Goal: Task Accomplishment & Management: Complete application form

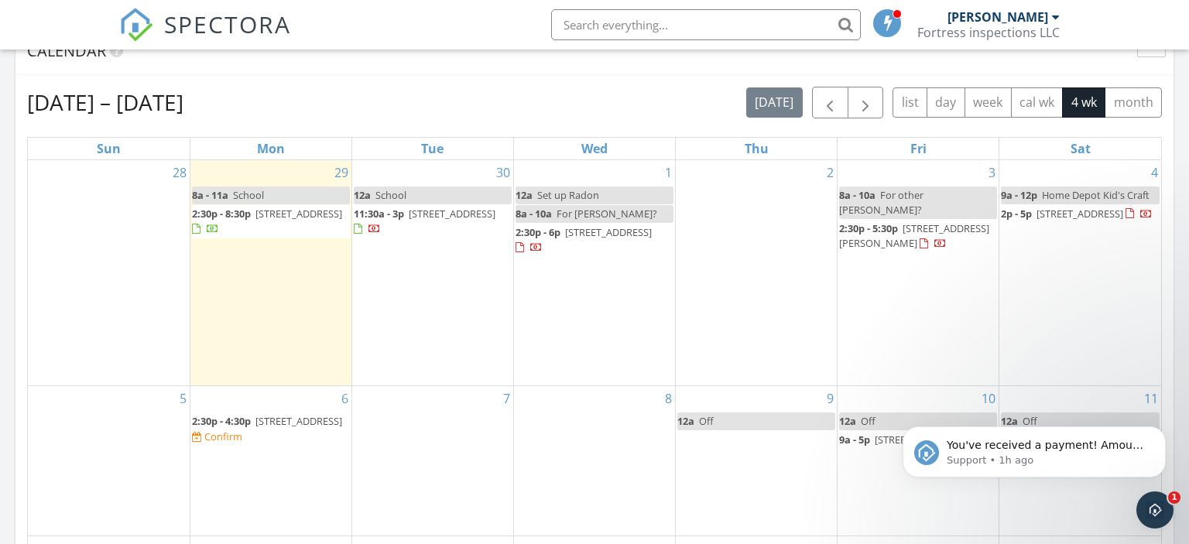
scroll to position [736, 0]
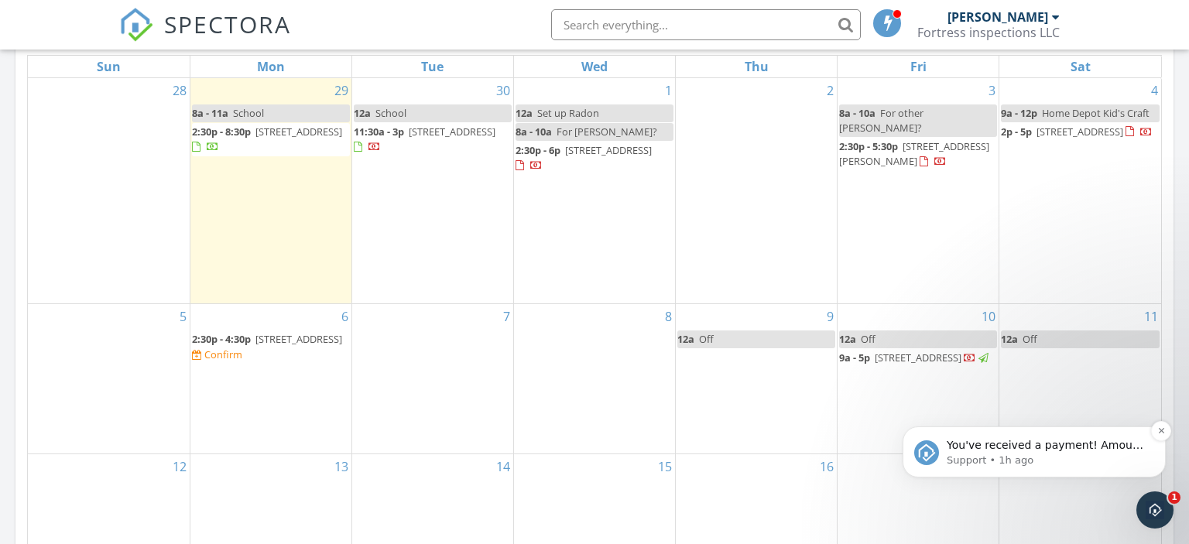
click at [1034, 456] on p "Support • 1h ago" at bounding box center [1047, 461] width 200 height 14
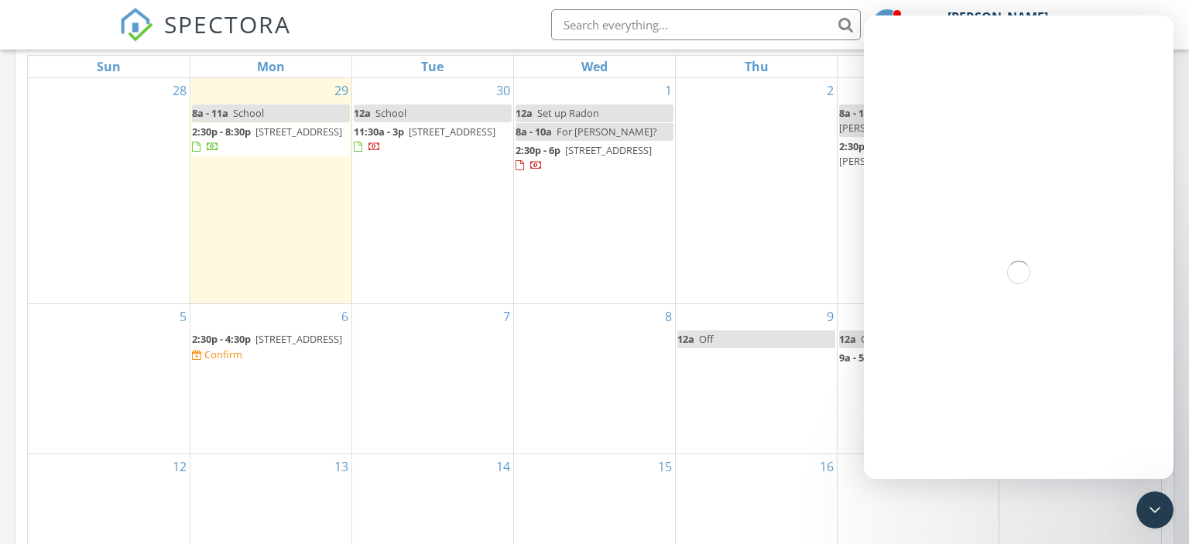
scroll to position [0, 0]
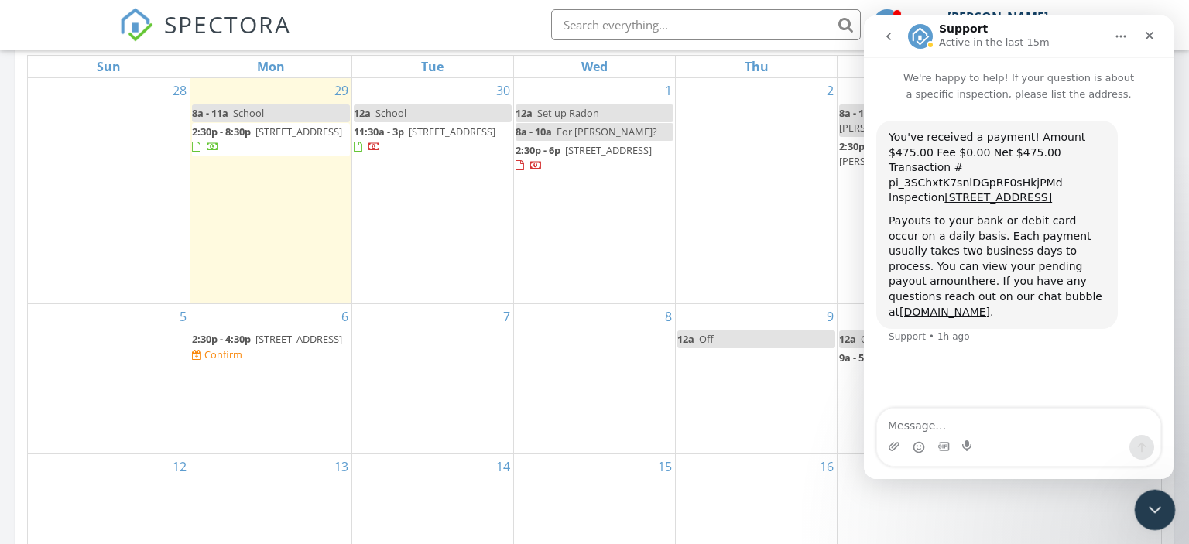
click at [1147, 506] on icon "Close Intercom Messenger" at bounding box center [1152, 508] width 11 height 6
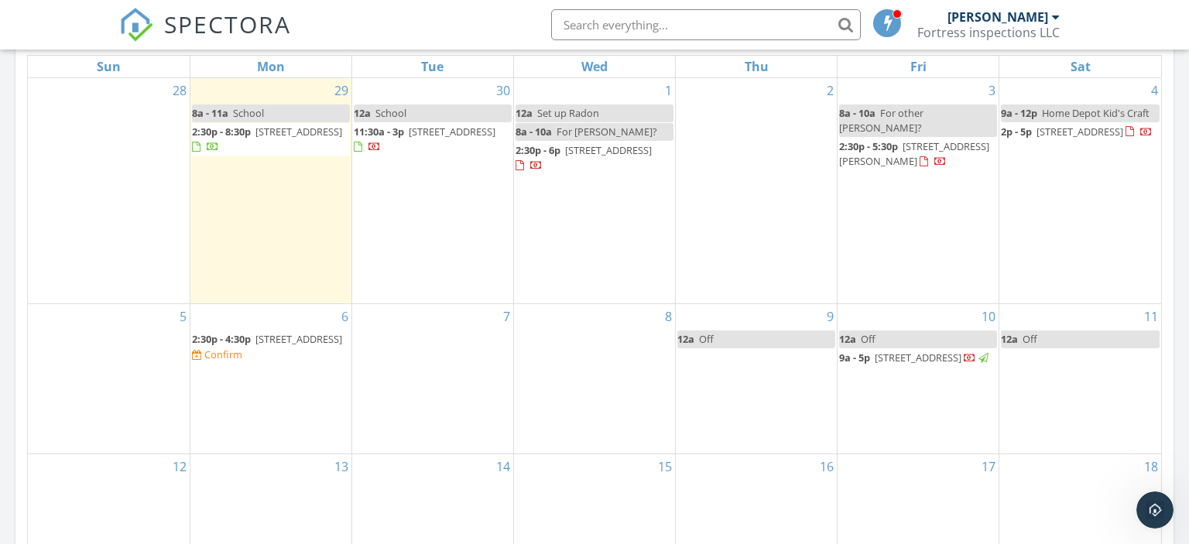
click at [593, 341] on div "8" at bounding box center [594, 378] width 161 height 149
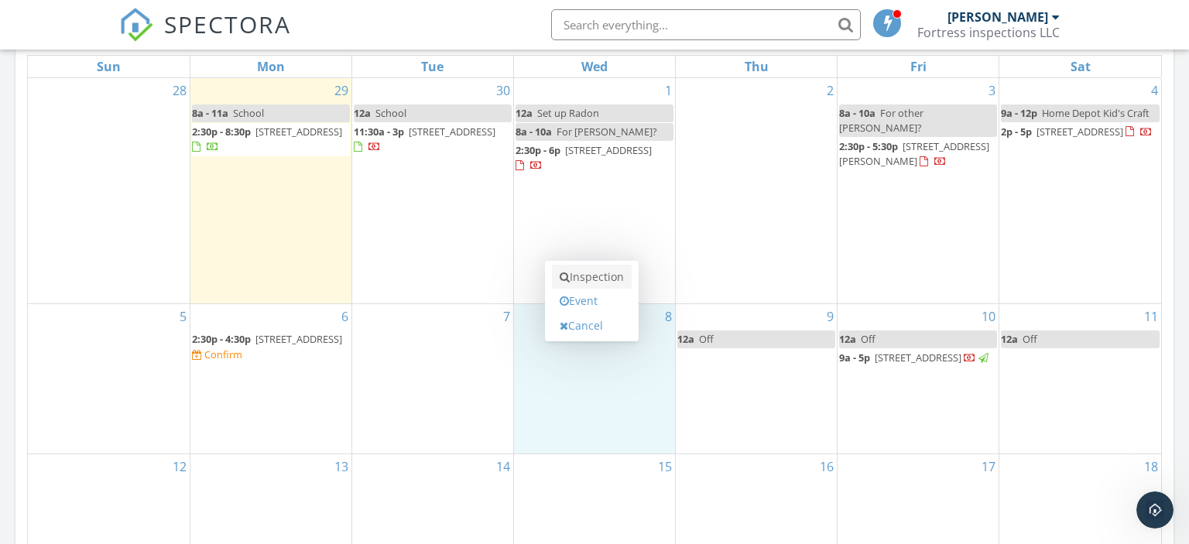
click at [607, 281] on link "Inspection" at bounding box center [592, 277] width 80 height 25
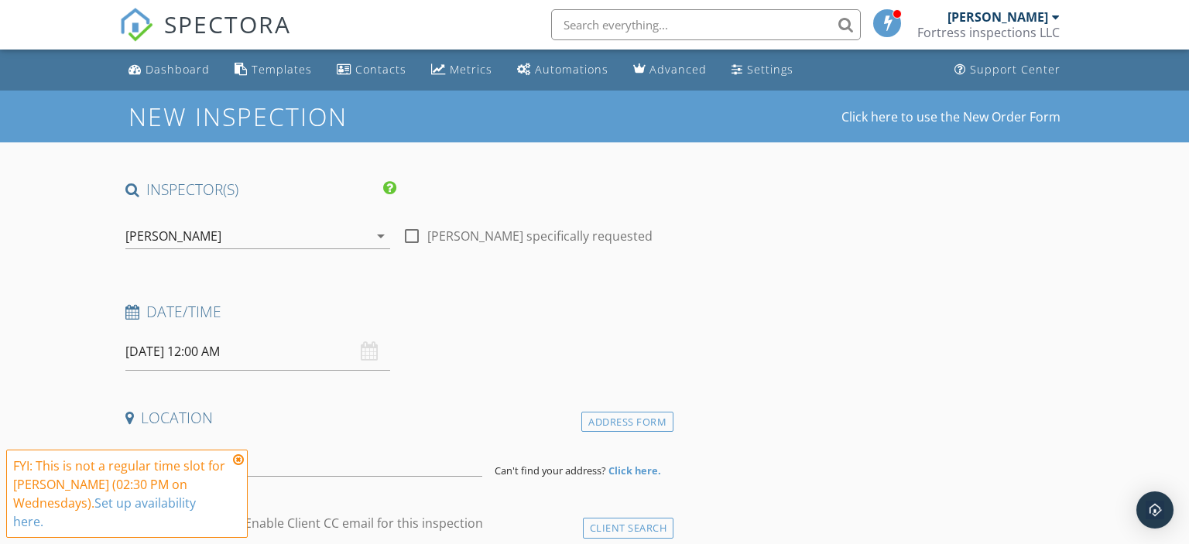
scroll to position [245, 0]
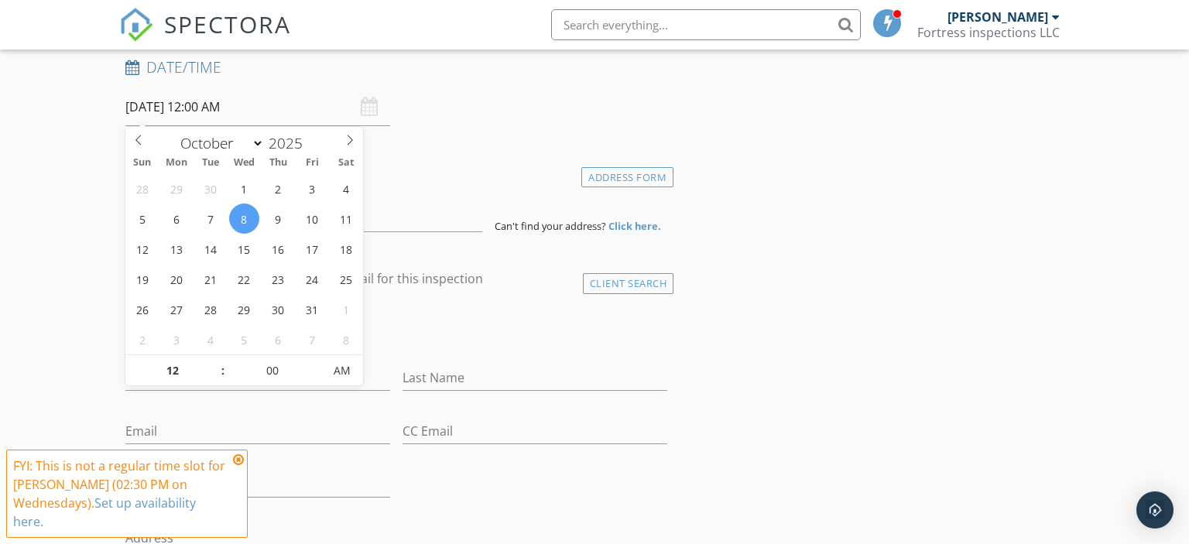
click at [288, 108] on input "10/08/2025 12:00 AM" at bounding box center [257, 107] width 265 height 38
type input "10/08/2025 1:00 AM"
type input "01"
click at [215, 358] on span at bounding box center [215, 362] width 11 height 15
type input "10/08/2025 2:00 AM"
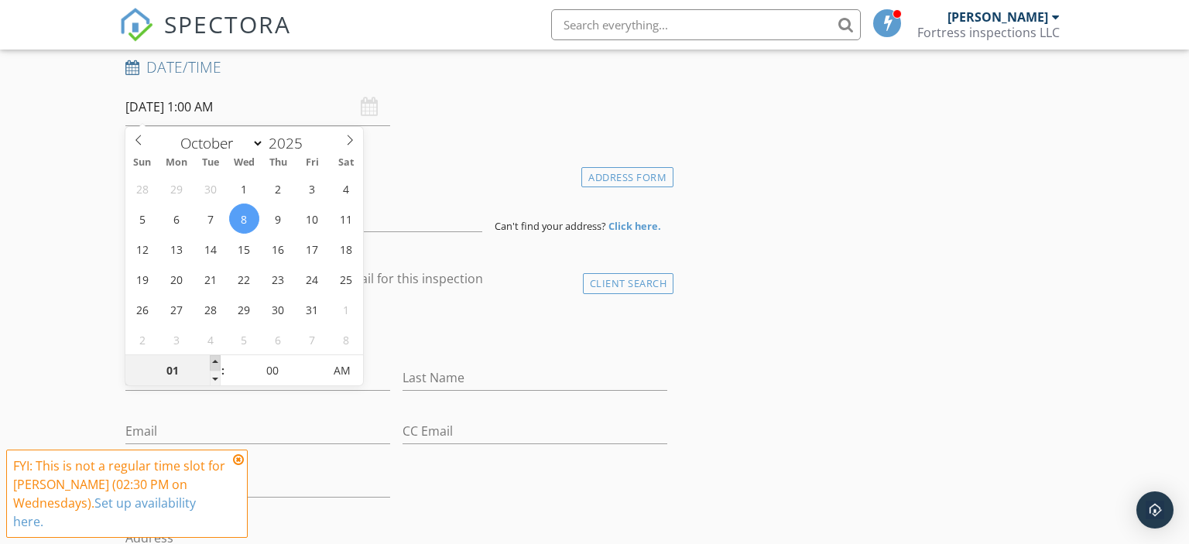
type input "02"
click at [215, 358] on span at bounding box center [215, 362] width 11 height 15
click at [274, 370] on input "00" at bounding box center [272, 371] width 95 height 31
type input "30"
type input "10/08/2025 2:30 PM"
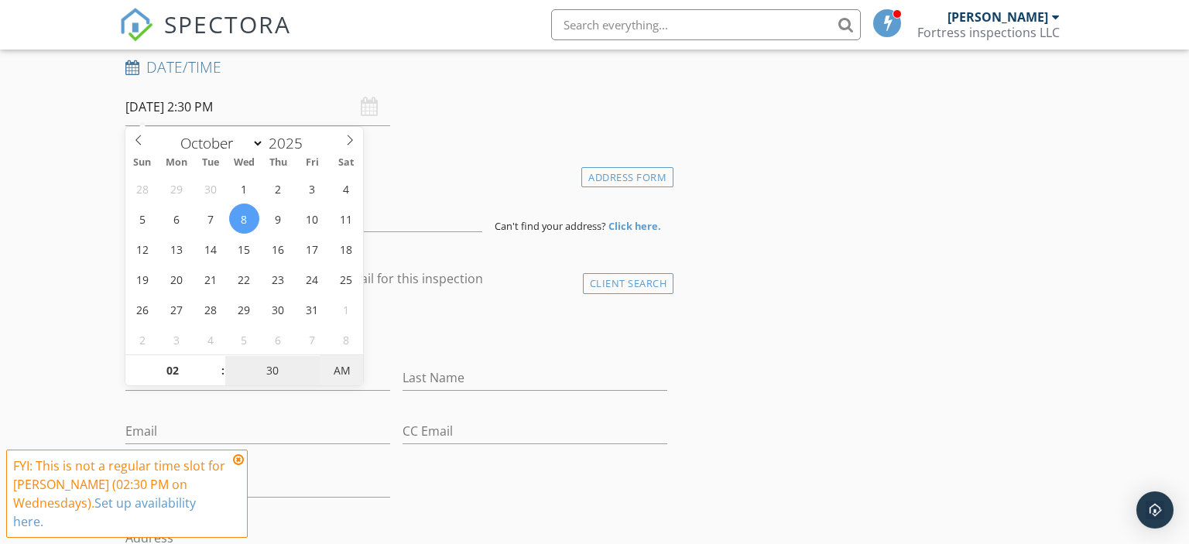
click at [352, 361] on span "AM" at bounding box center [342, 370] width 43 height 31
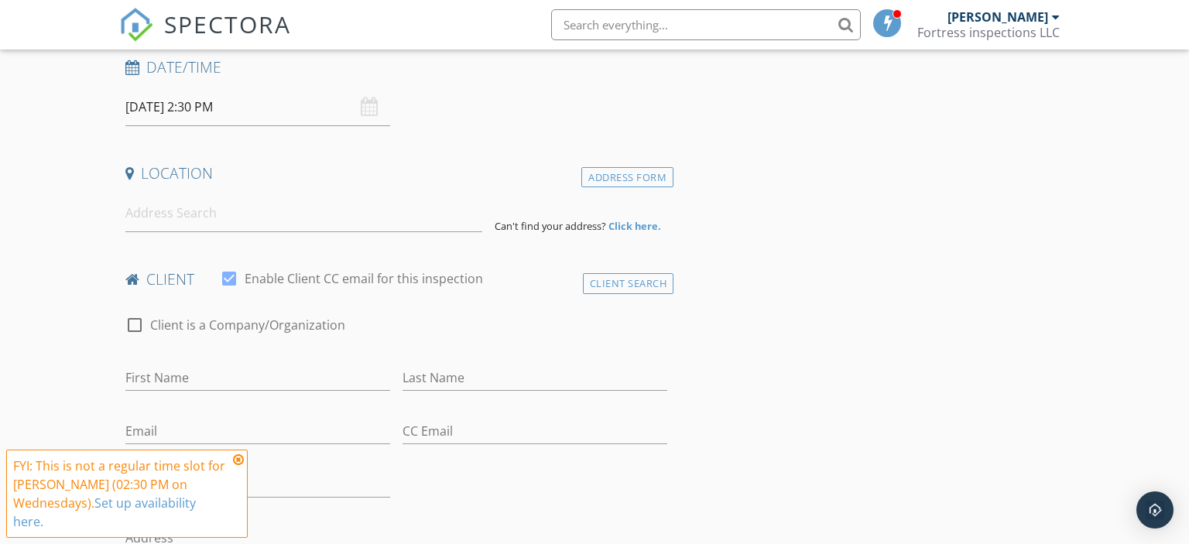
click at [427, 93] on div "Date/Time 10/08/2025 2:30 PM" at bounding box center [396, 91] width 555 height 69
click at [157, 219] on input at bounding box center [304, 213] width 358 height 38
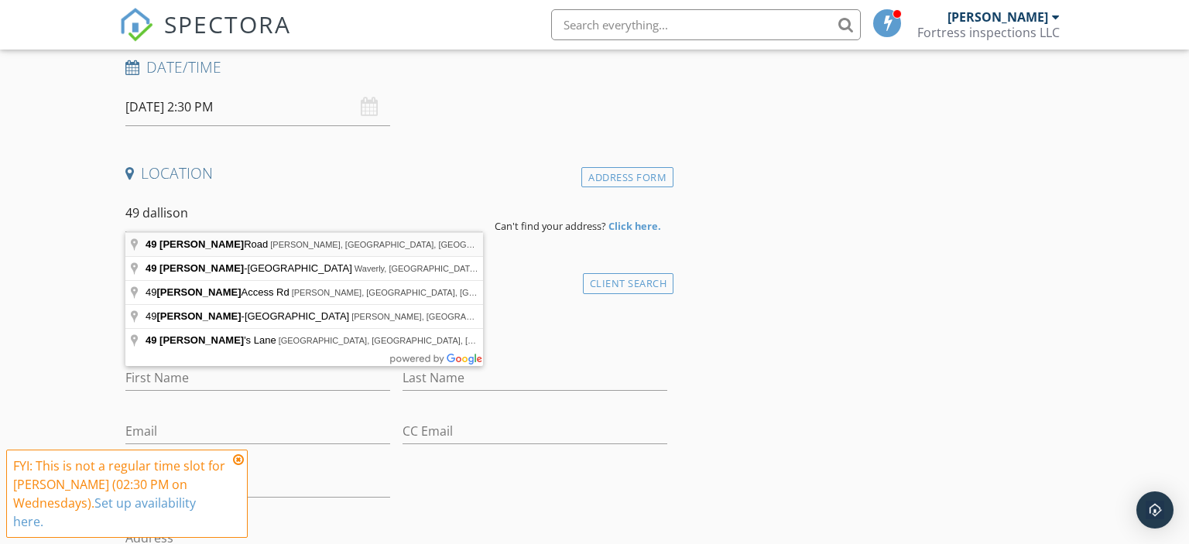
type input "49 Dallison Road, Walker, WV, USA"
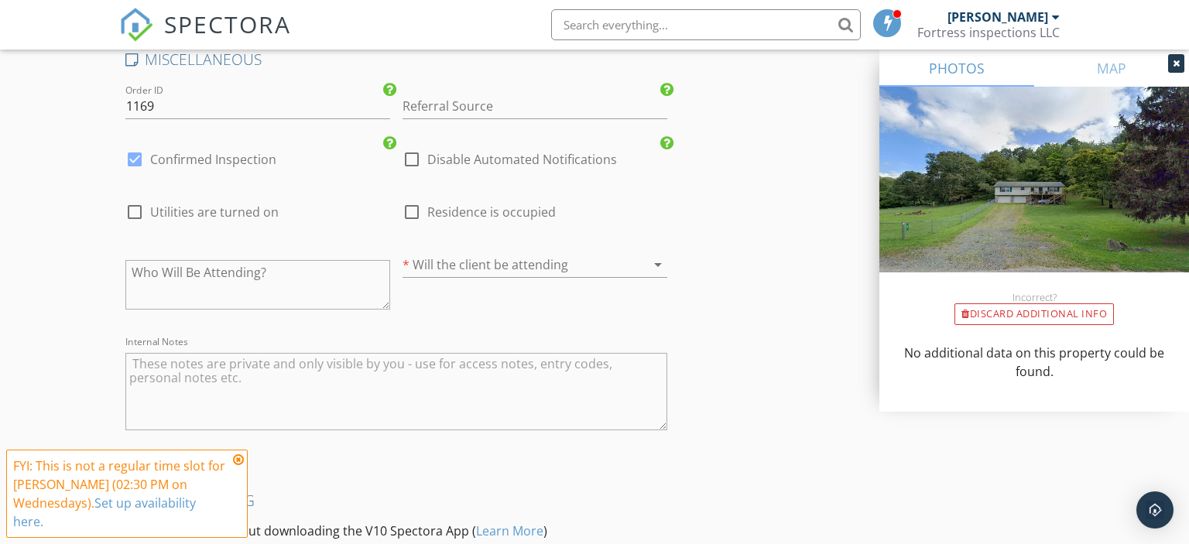
scroll to position [2392, 0]
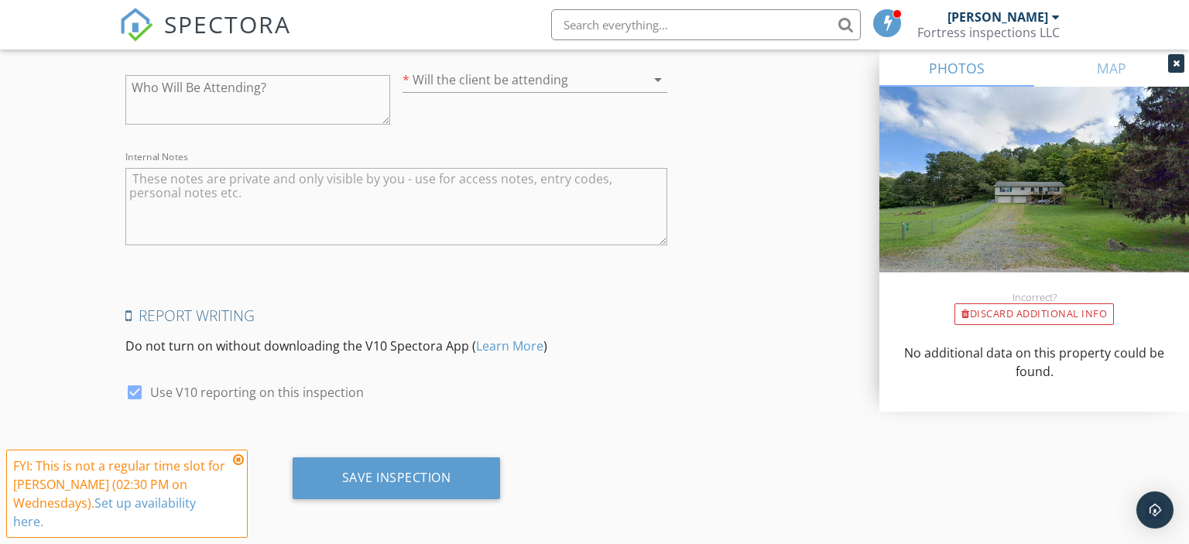
click at [364, 191] on textarea "Internal Notes" at bounding box center [396, 206] width 543 height 77
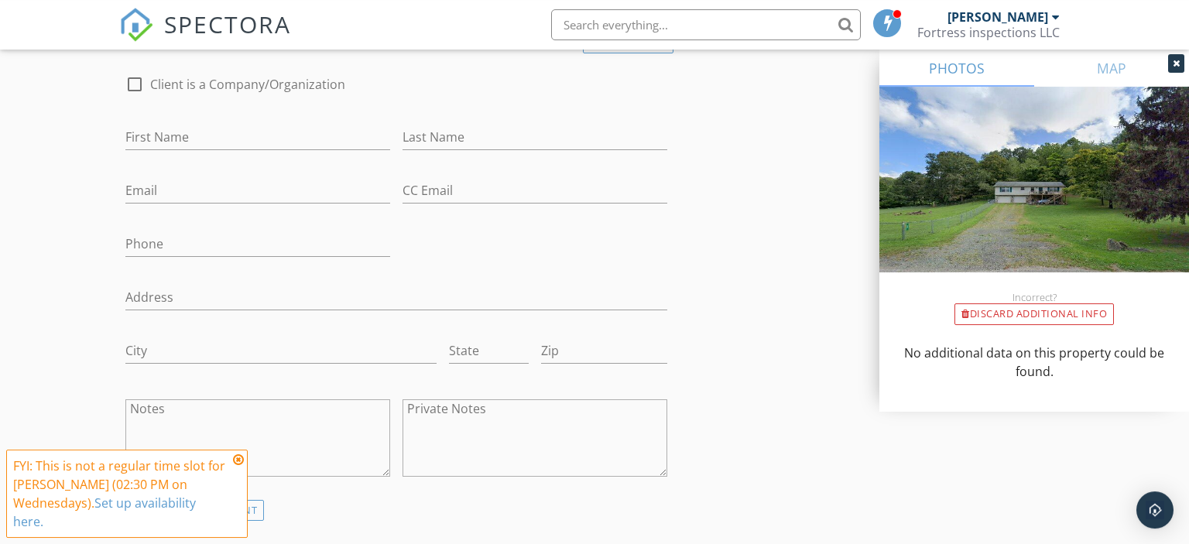
scroll to position [757, 0]
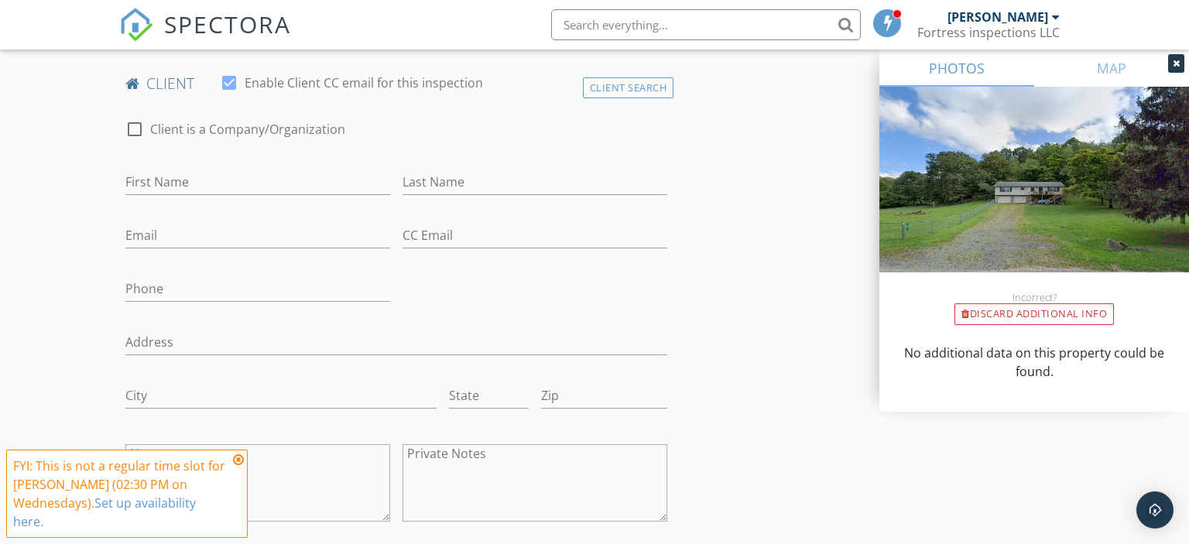
type textarea "Dallison Rd"
click at [187, 188] on input "First Name" at bounding box center [257, 183] width 265 height 26
click at [194, 185] on input "Paula" at bounding box center [257, 183] width 265 height 26
type input "Paula"
click at [456, 179] on input "Last Name" at bounding box center [535, 183] width 265 height 26
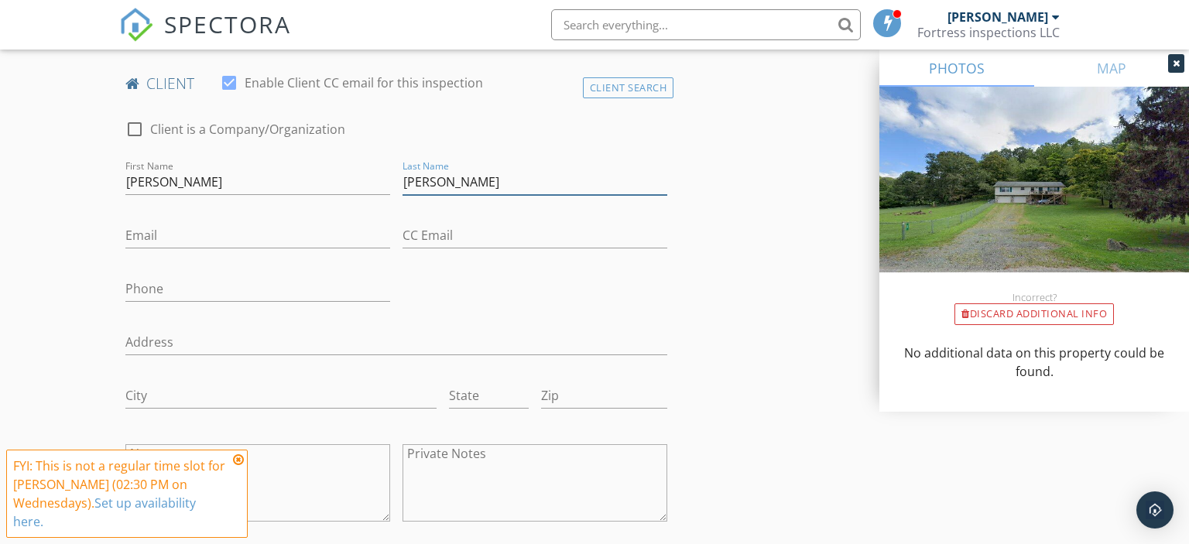
scroll to position [1003, 0]
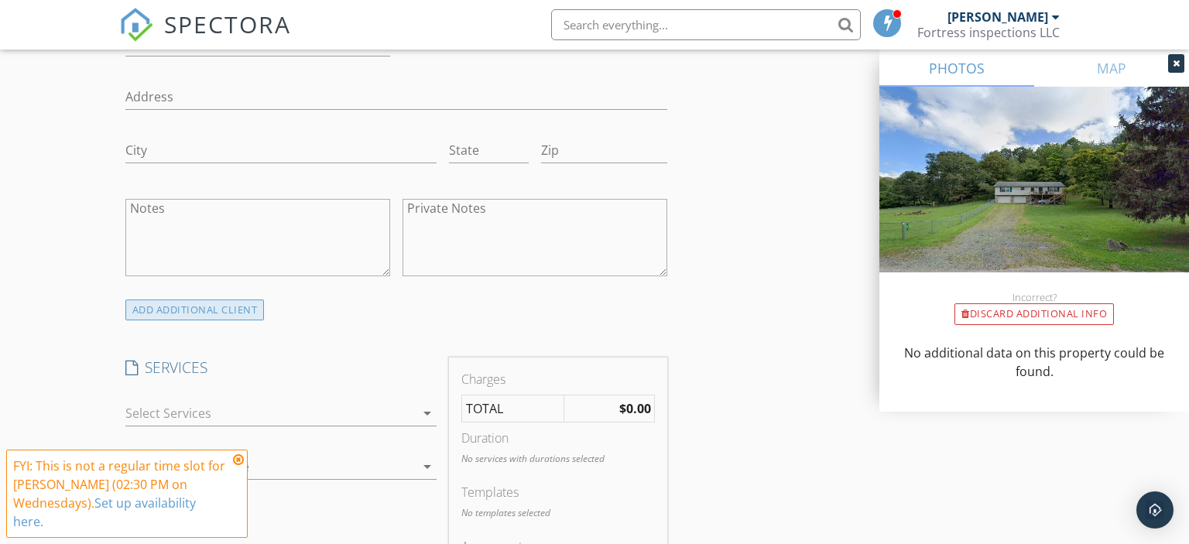
type input "Reynolds-Daley"
click at [222, 311] on div "ADD ADDITIONAL client" at bounding box center [194, 310] width 139 height 21
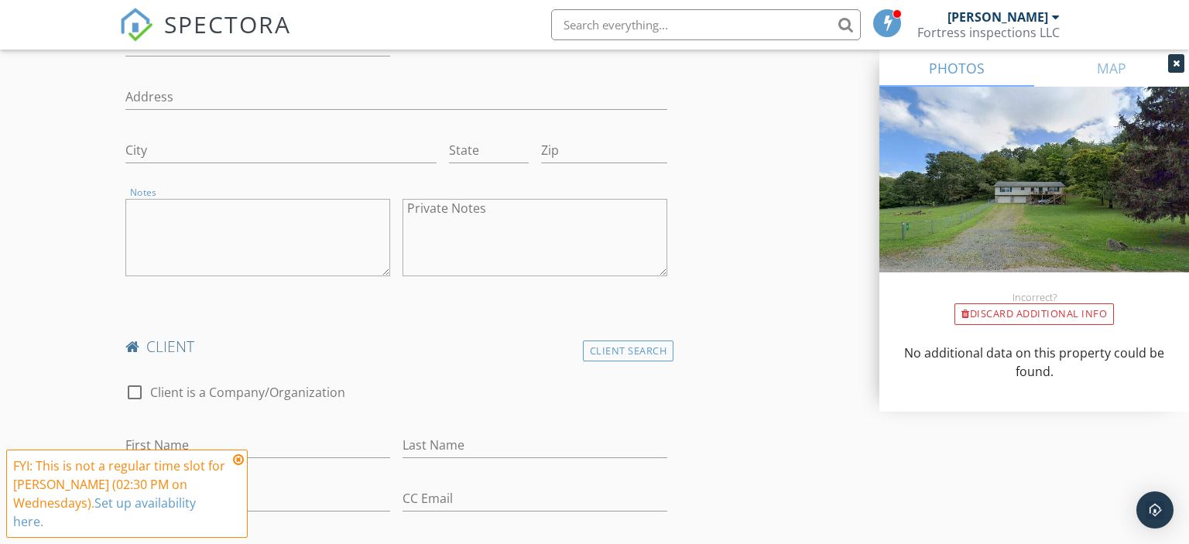
click at [230, 225] on textarea "Notes" at bounding box center [257, 237] width 265 height 77
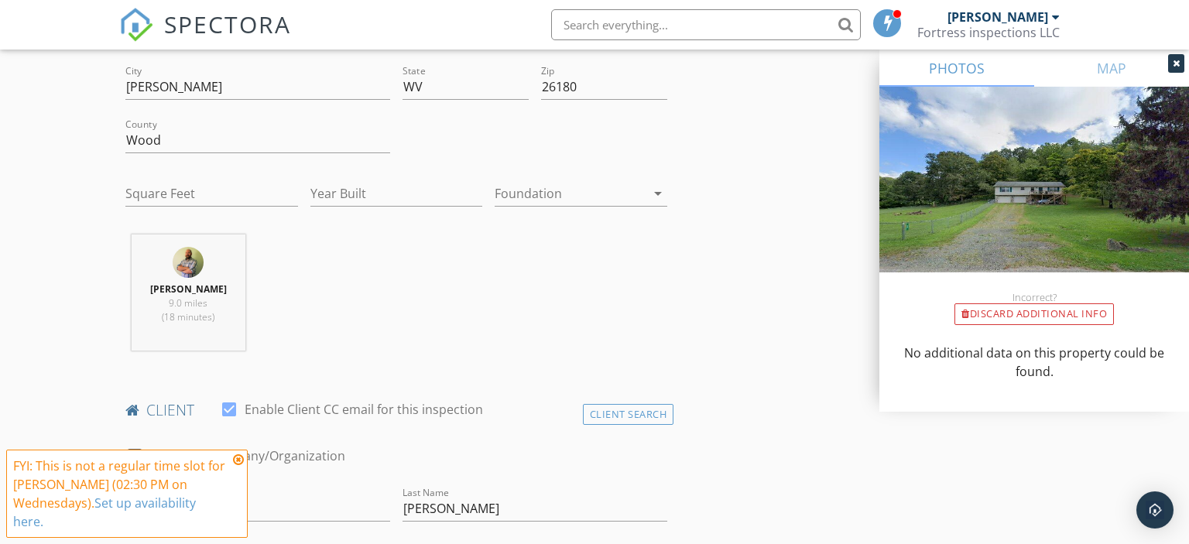
scroll to position [757, 0]
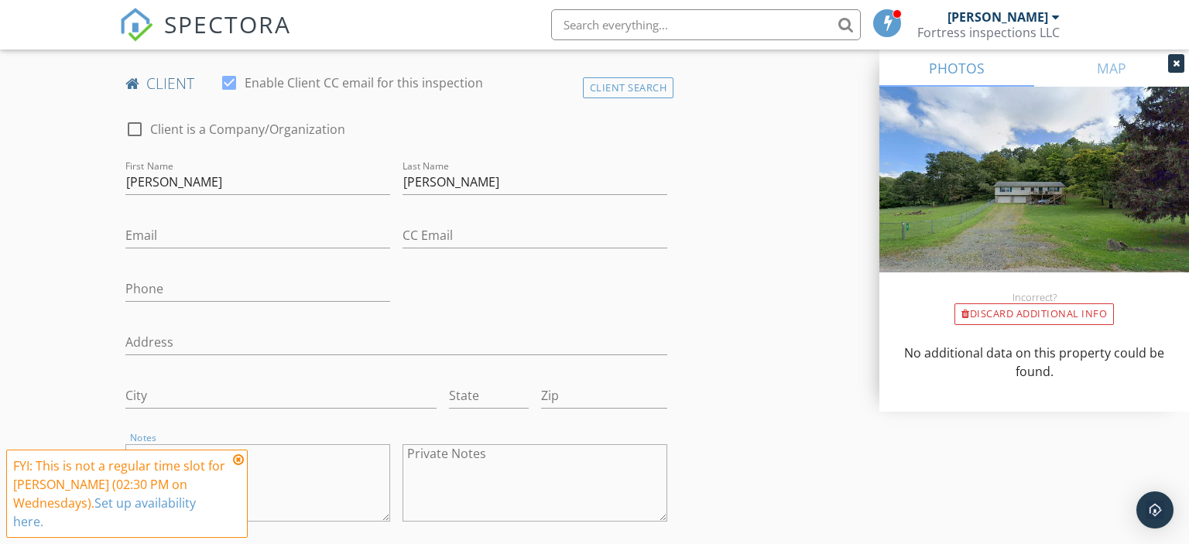
type textarea "Kenny Reynolds"
click at [475, 178] on input "Reynolds-Daley" at bounding box center [535, 183] width 265 height 26
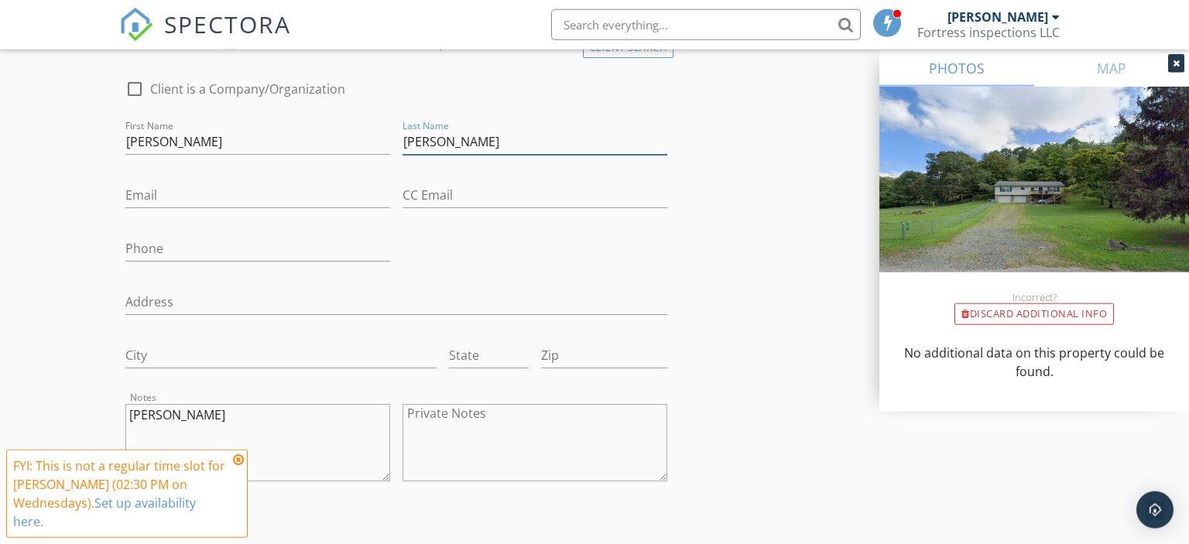
scroll to position [921, 0]
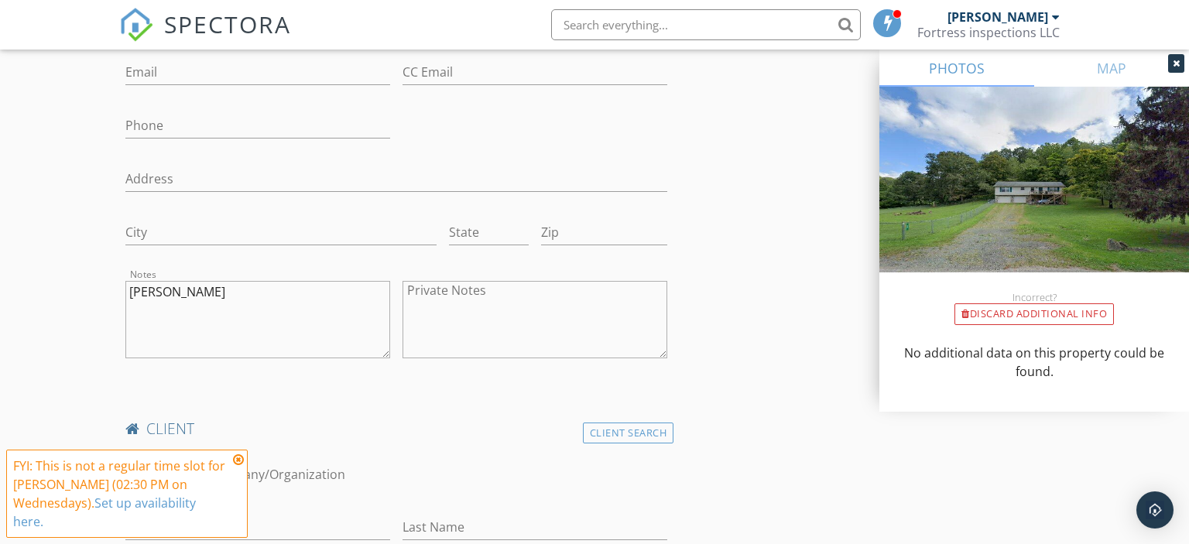
type input "Reynolds-Dailey"
click at [269, 76] on input "Email" at bounding box center [257, 73] width 265 height 26
type input "pdailey98@gmail.com"
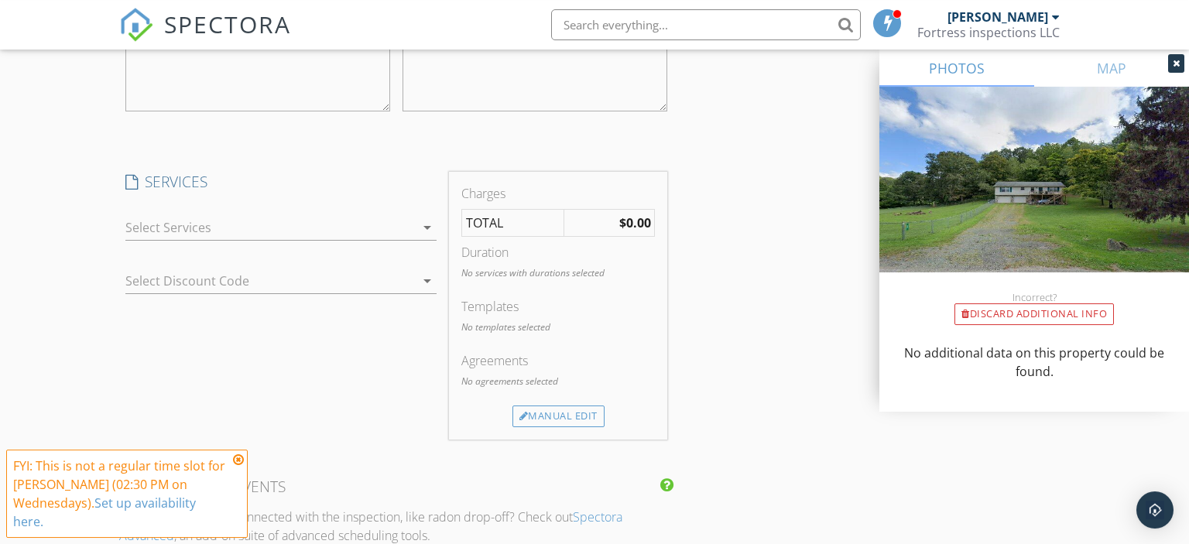
scroll to position [1820, 0]
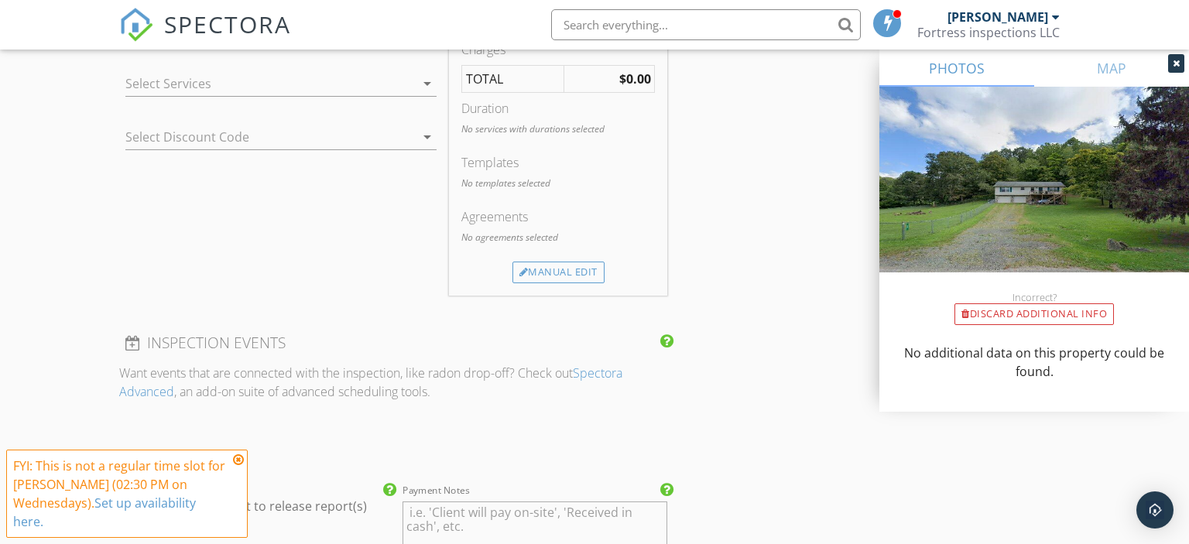
type input "304-481-6776"
click at [242, 78] on div at bounding box center [270, 83] width 290 height 25
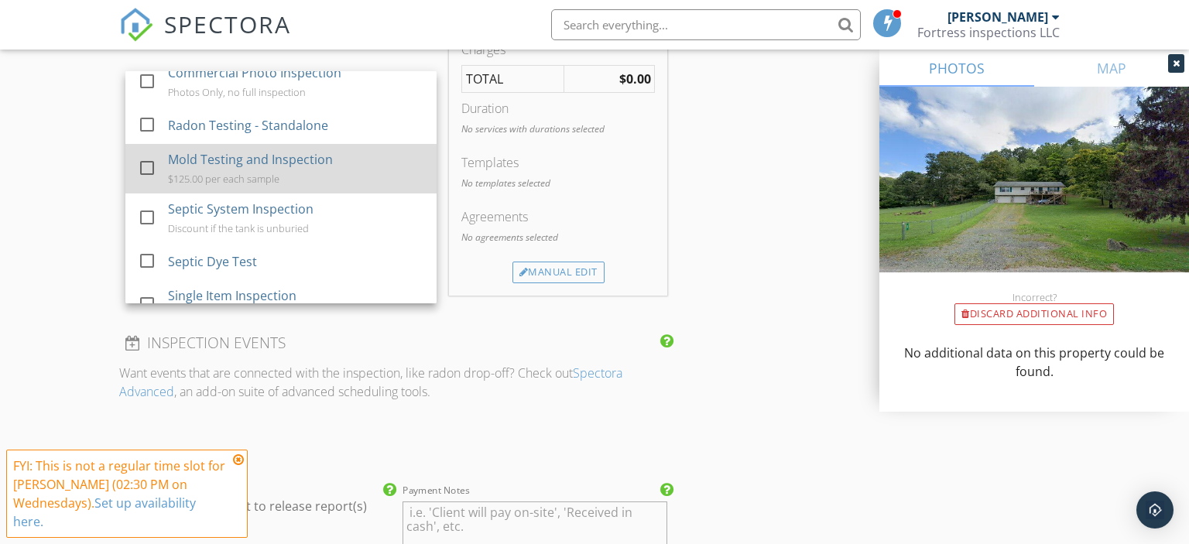
scroll to position [100, 0]
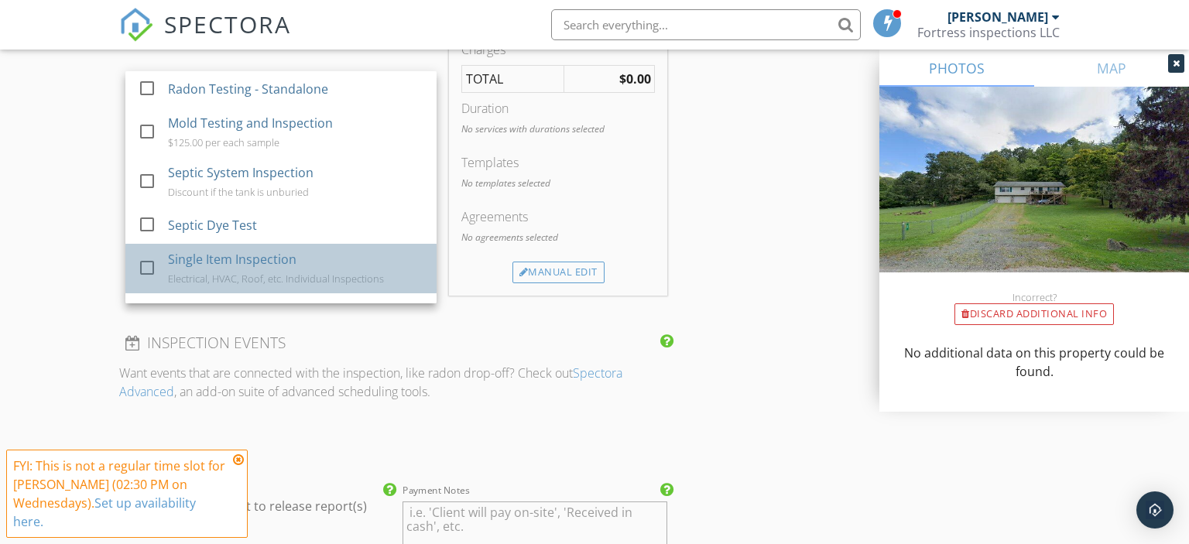
click at [278, 256] on div "Single Item Inspection" at bounding box center [231, 259] width 129 height 19
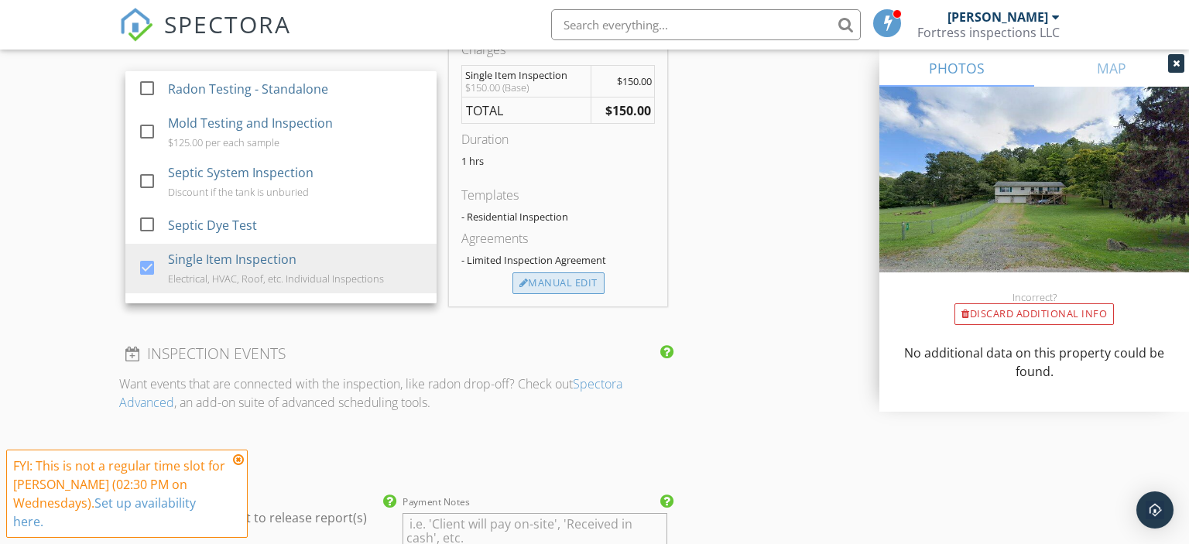
click at [575, 286] on div "Manual Edit" at bounding box center [559, 284] width 92 height 22
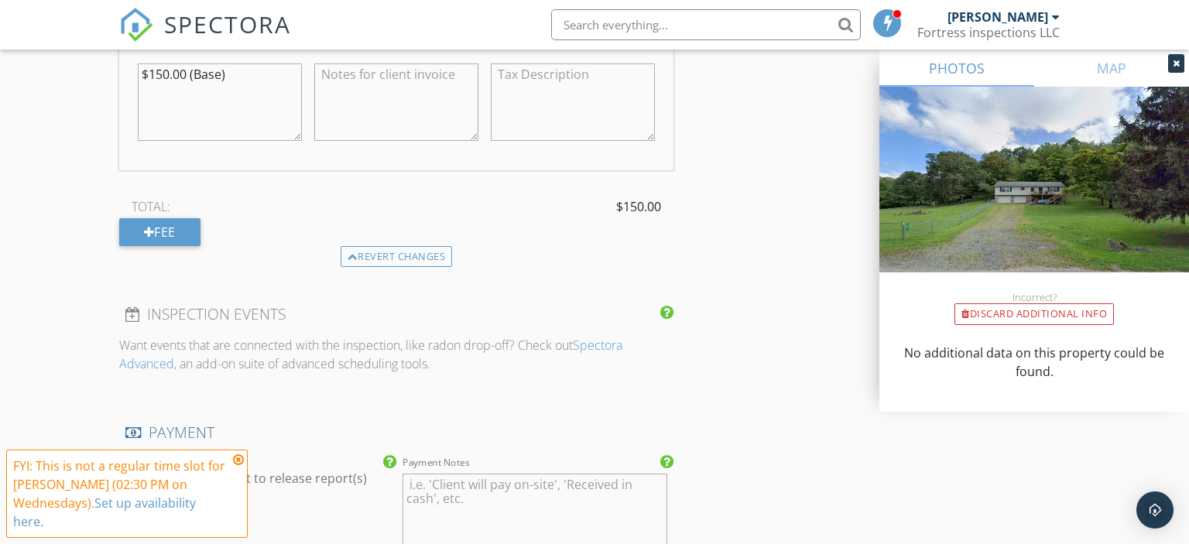
scroll to position [1773, 0]
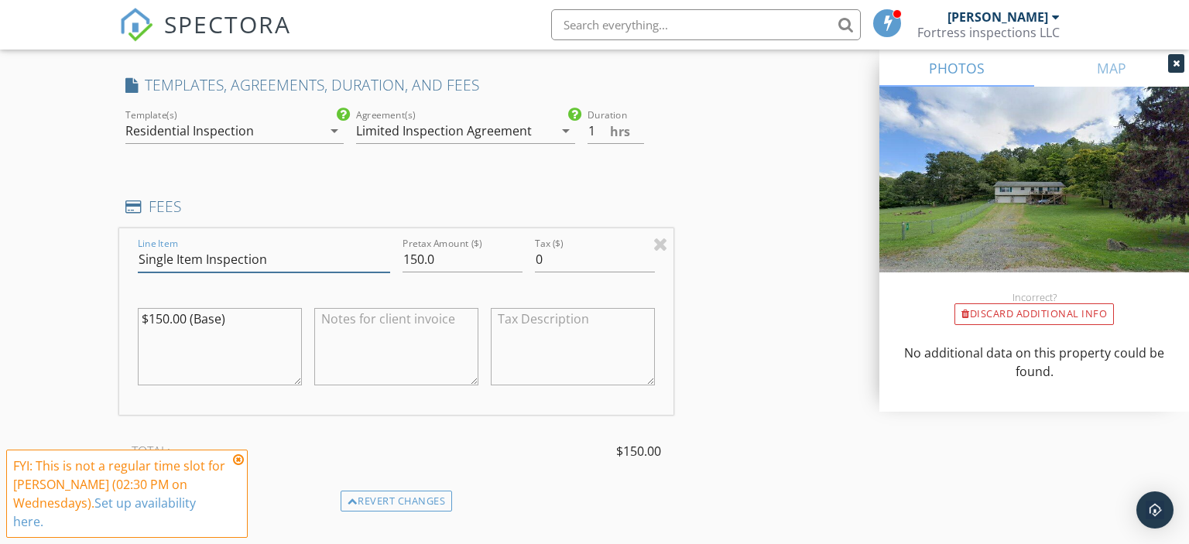
drag, startPoint x: 269, startPoint y: 258, endPoint x: 115, endPoint y: 240, distance: 154.3
click at [138, 247] on input "Single Item Inspection" at bounding box center [264, 260] width 252 height 26
type input "Locate & Dig Septic Tank"
drag, startPoint x: 411, startPoint y: 256, endPoint x: 403, endPoint y: 250, distance: 10.1
click at [403, 250] on input "150.0" at bounding box center [463, 260] width 120 height 26
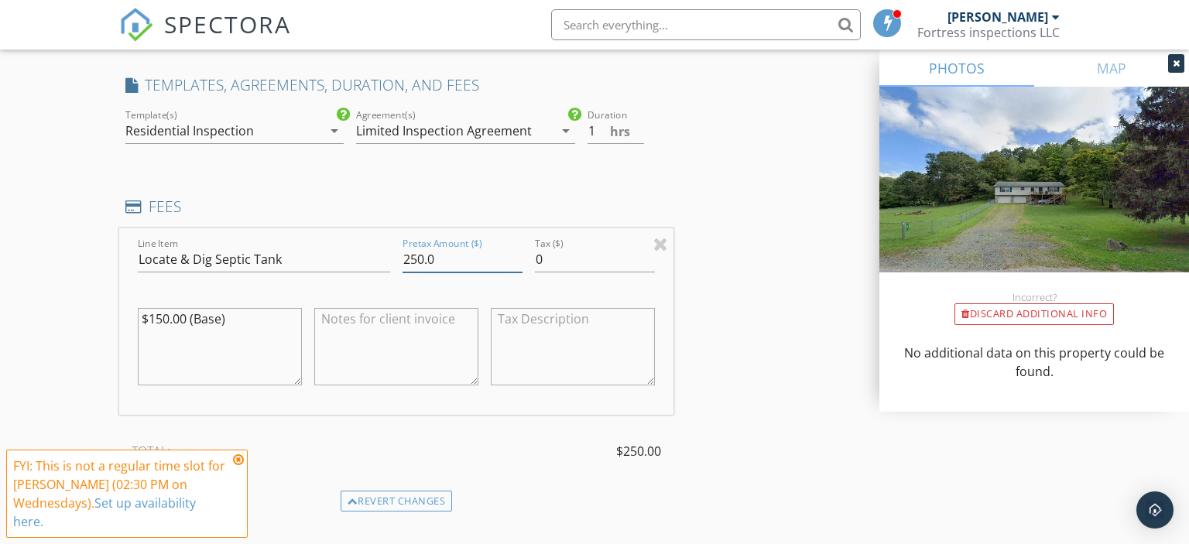
type input "250.0"
click at [150, 314] on textarea "$150.00 (Base)" at bounding box center [220, 346] width 164 height 77
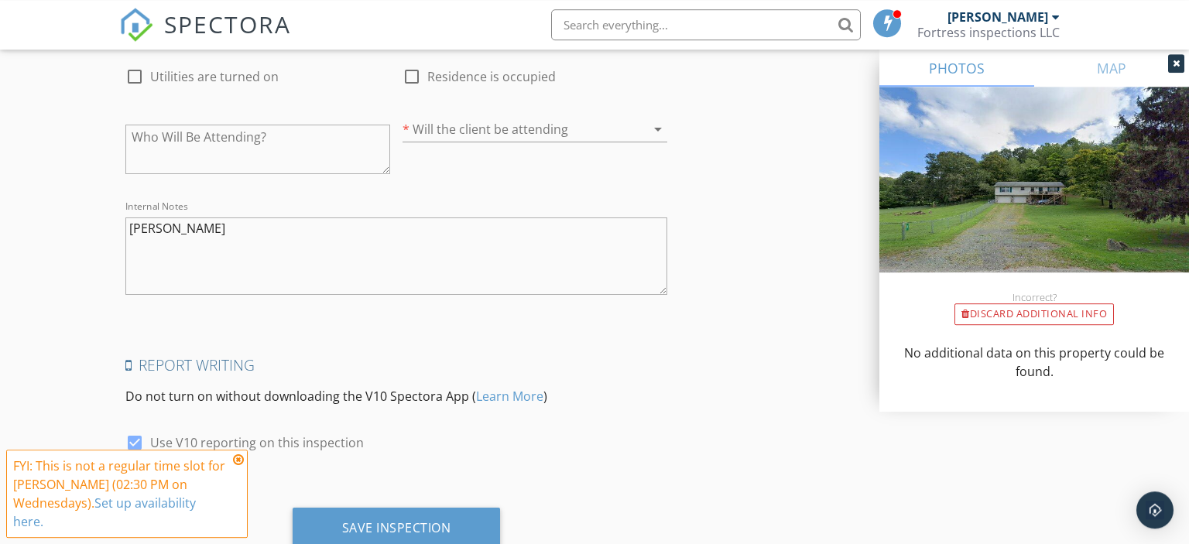
scroll to position [3049, 0]
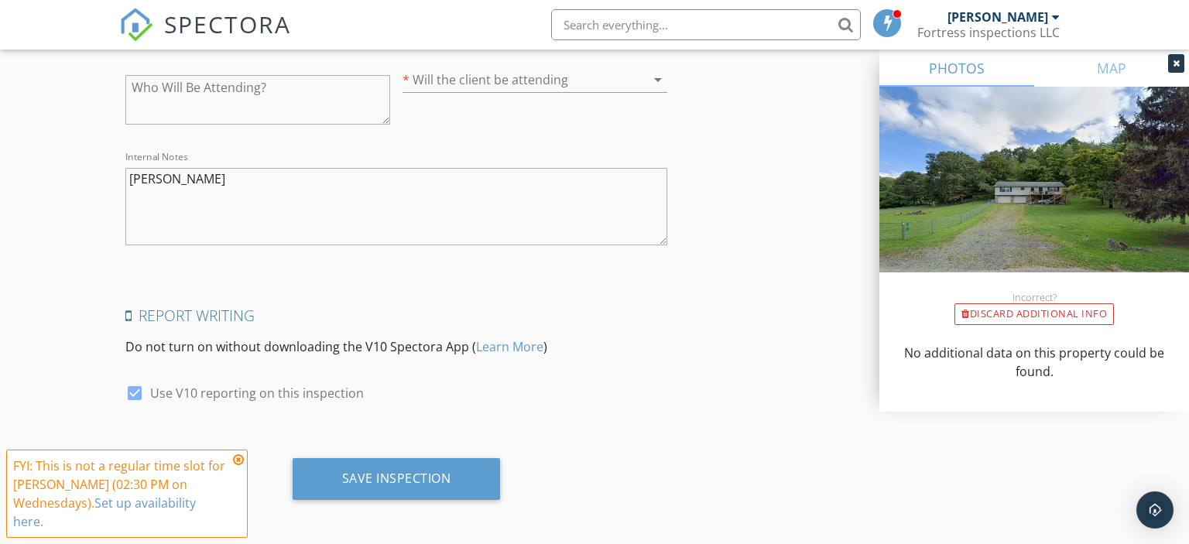
type textarea "$250.00 (Base)"
click at [436, 182] on textarea "Dallison Rd" at bounding box center [396, 206] width 543 height 77
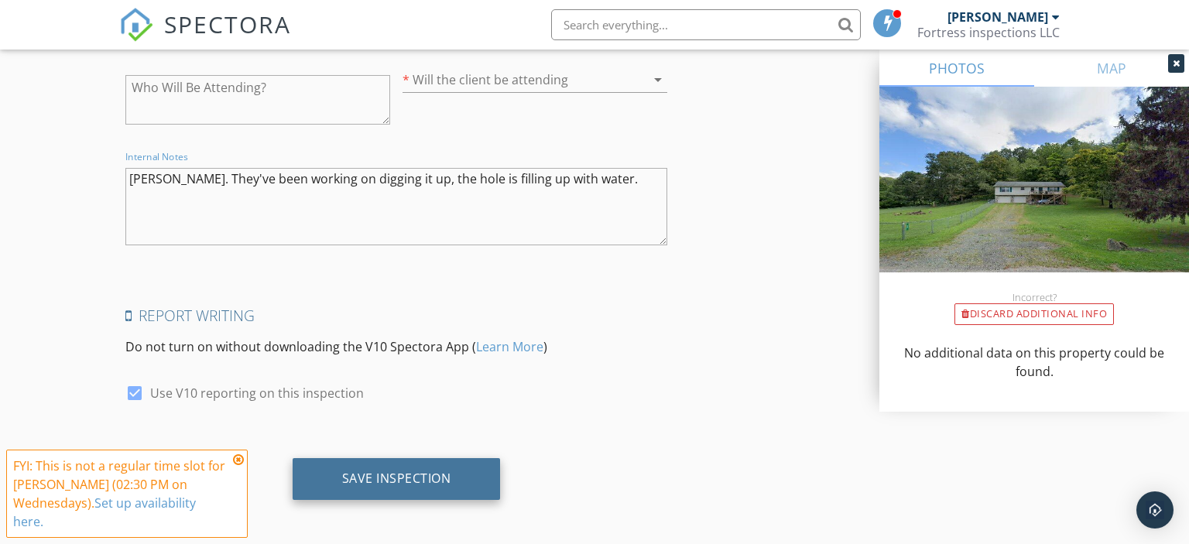
type textarea "Dallison Rd. They've been working on digging it up, the hole is filling up with…"
click at [386, 473] on div "Save Inspection" at bounding box center [396, 478] width 109 height 15
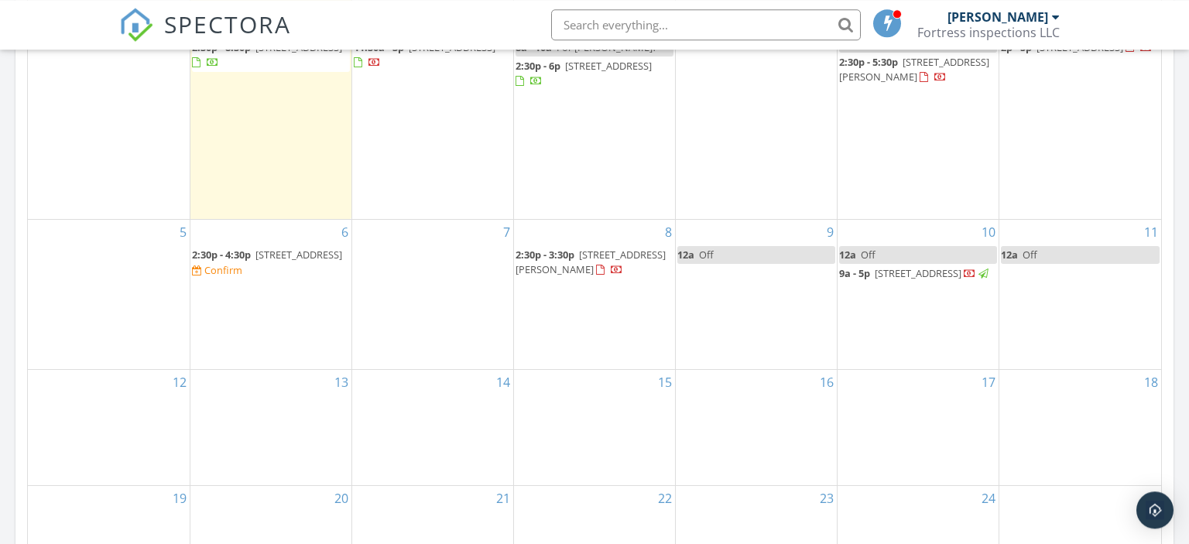
scroll to position [853, 0]
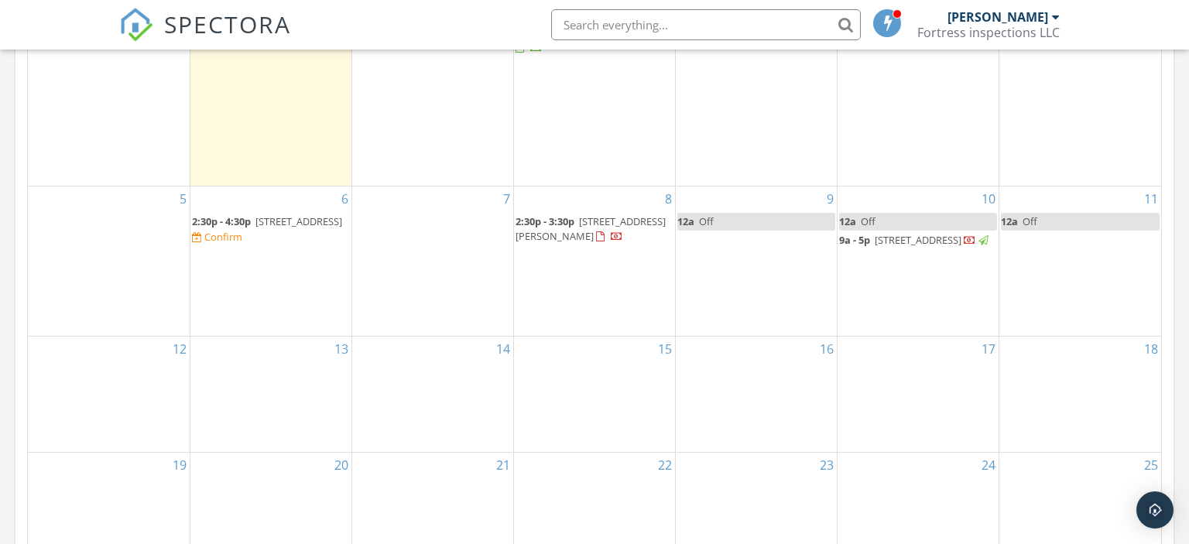
click at [286, 395] on div "13" at bounding box center [270, 394] width 161 height 115
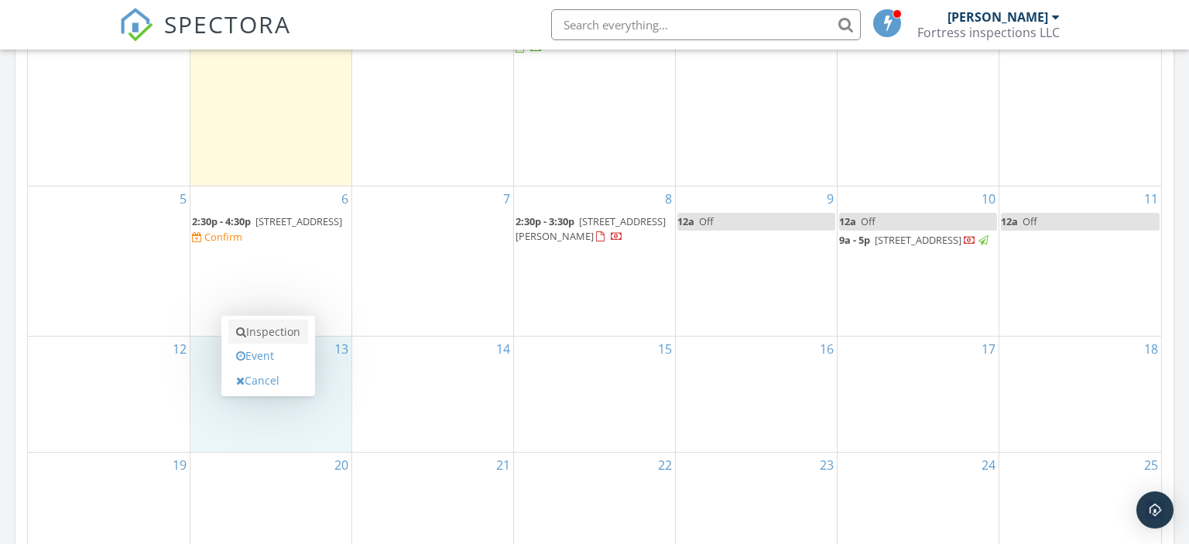
click at [297, 336] on link "Inspection" at bounding box center [268, 332] width 80 height 25
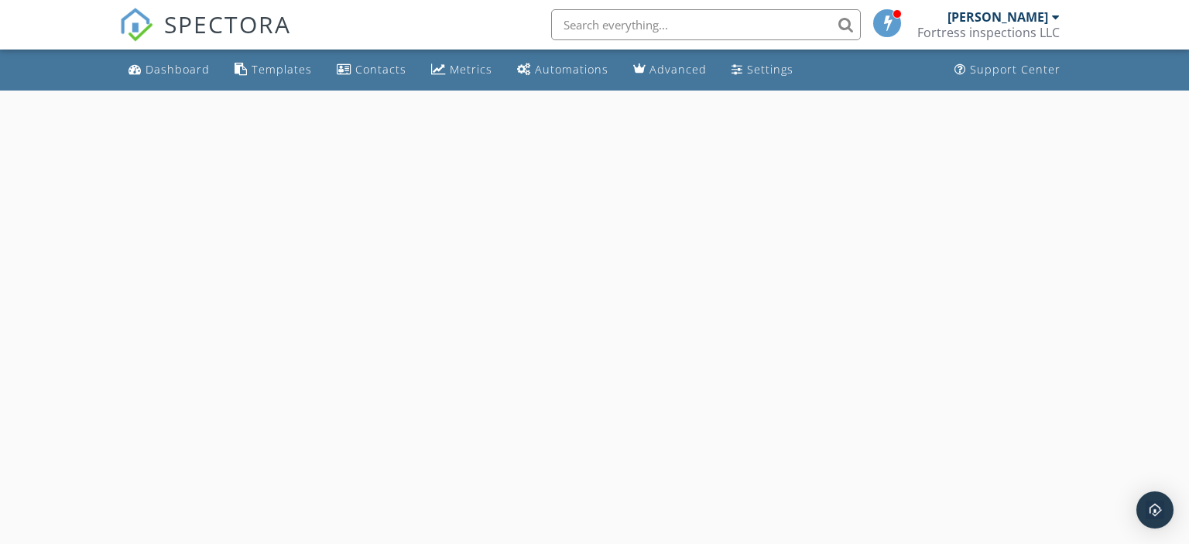
scroll to position [12, 0]
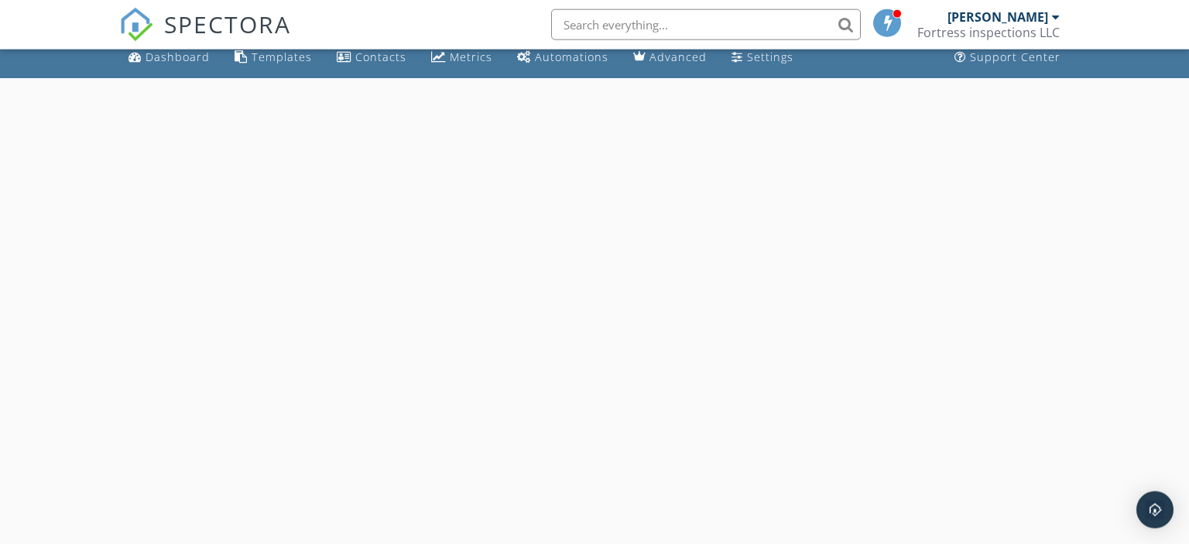
select select "9"
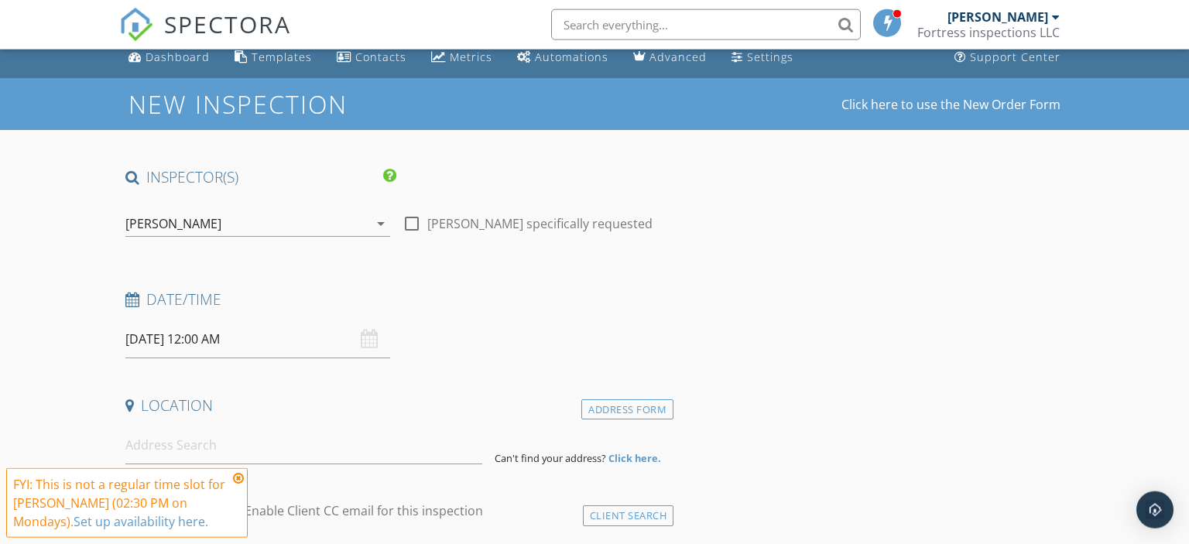
click at [321, 321] on input "10/13/2025 12:00 AM" at bounding box center [257, 340] width 265 height 38
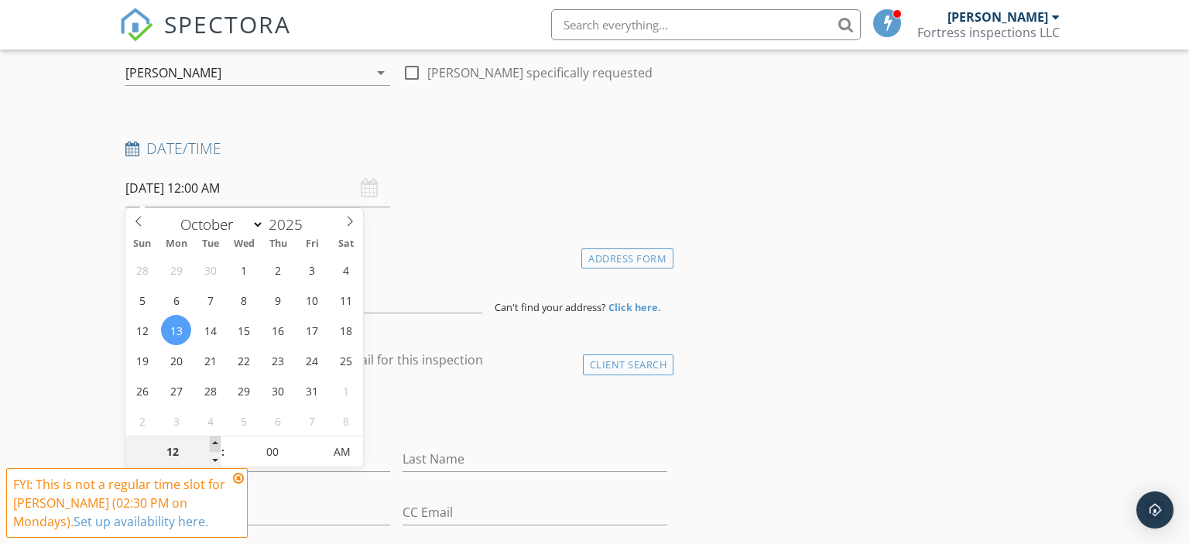
type input "01"
type input "10/13/2025 1:00 AM"
click at [213, 447] on span at bounding box center [215, 444] width 11 height 15
type input "02"
type input "10/13/2025 2:00 AM"
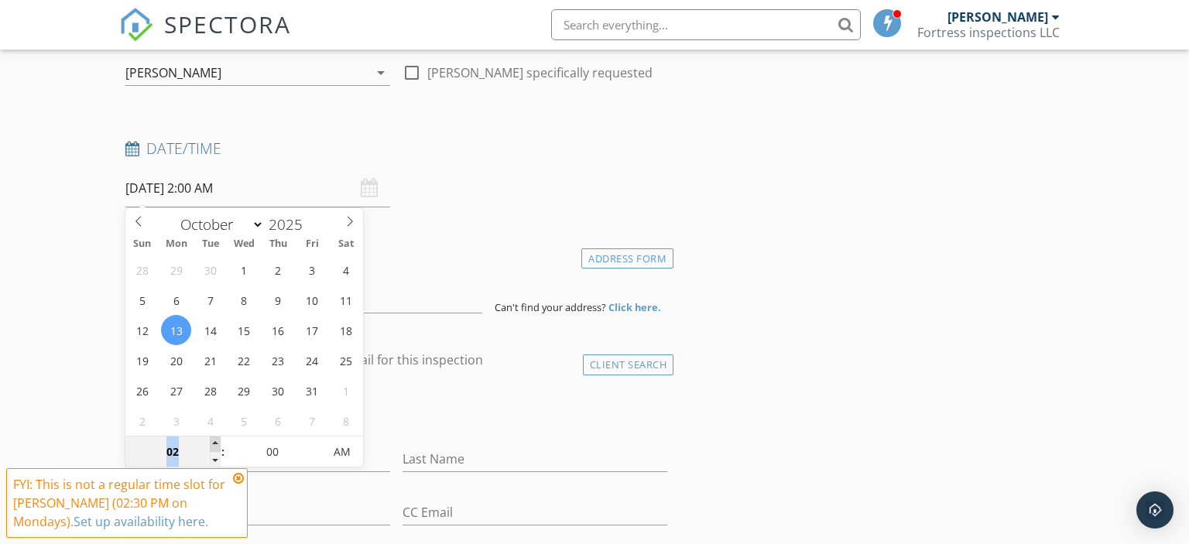
click at [213, 447] on span at bounding box center [215, 444] width 11 height 15
click at [266, 451] on input "00" at bounding box center [272, 452] width 95 height 31
type input "30"
type input "10/13/2025 2:30 PM"
drag, startPoint x: 341, startPoint y: 463, endPoint x: 448, endPoint y: 228, distance: 257.8
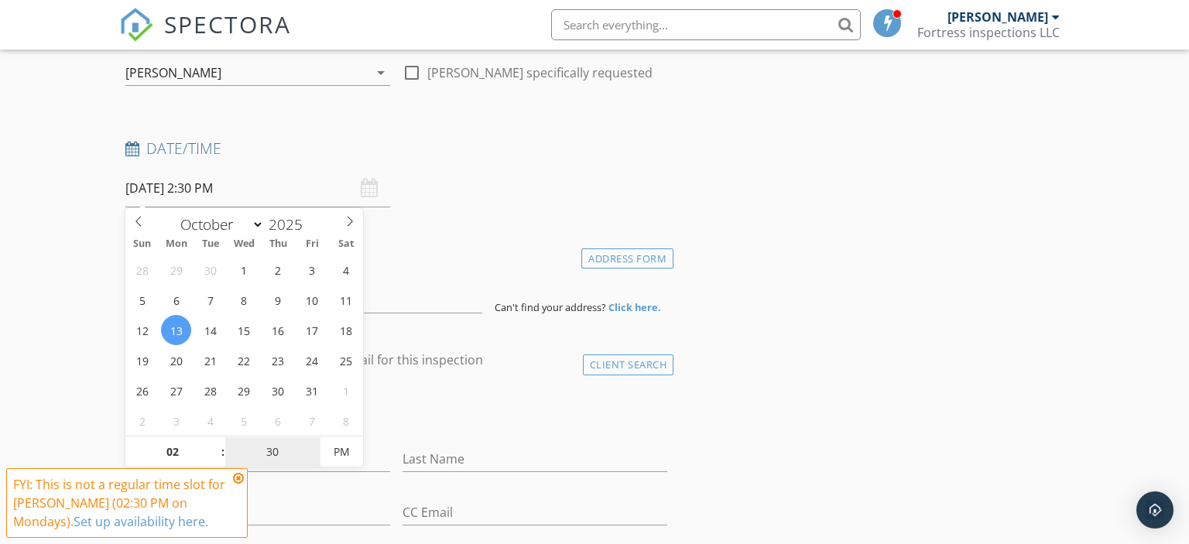
click at [340, 461] on span "PM" at bounding box center [342, 452] width 43 height 31
click at [465, 194] on div "Date/Time 10/13/2025 2:30 PM" at bounding box center [396, 173] width 555 height 69
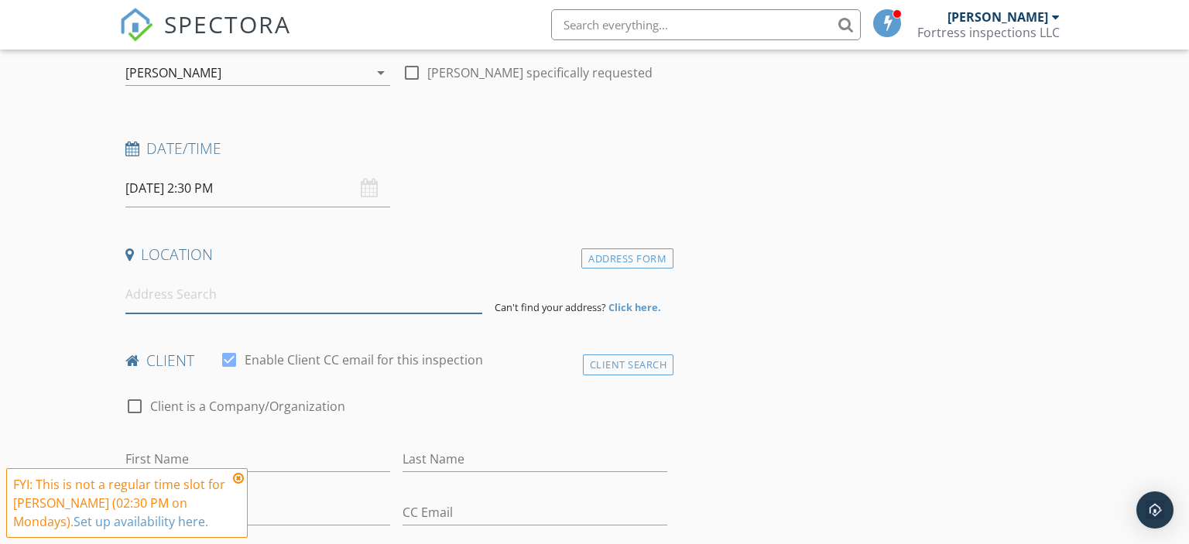
click at [283, 300] on input at bounding box center [304, 295] width 358 height 38
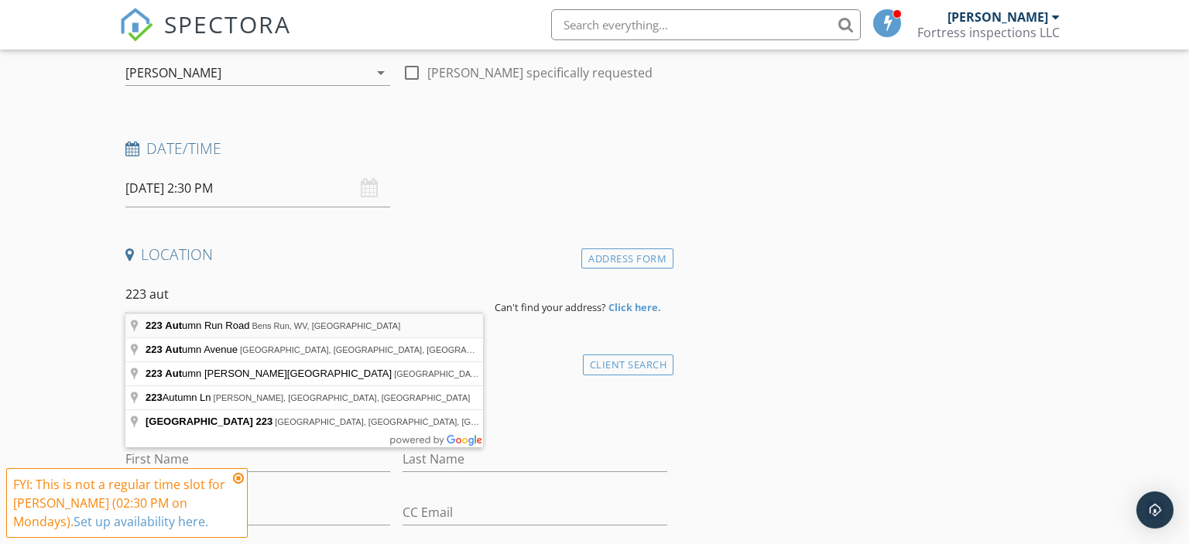
type input "223 Autumn Run Road, Bens Run, WV, USA"
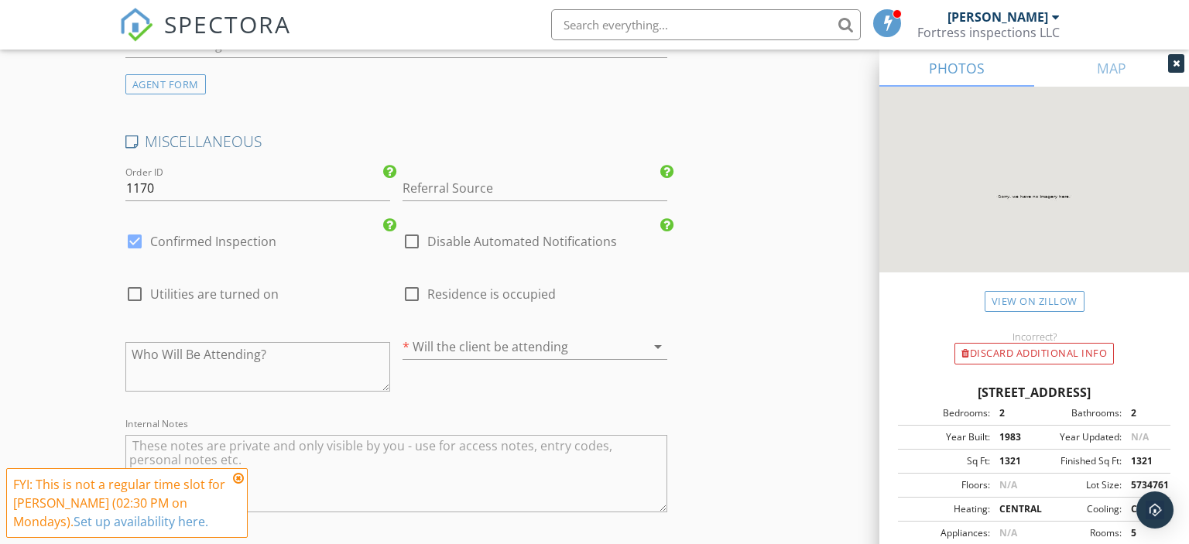
scroll to position [2392, 0]
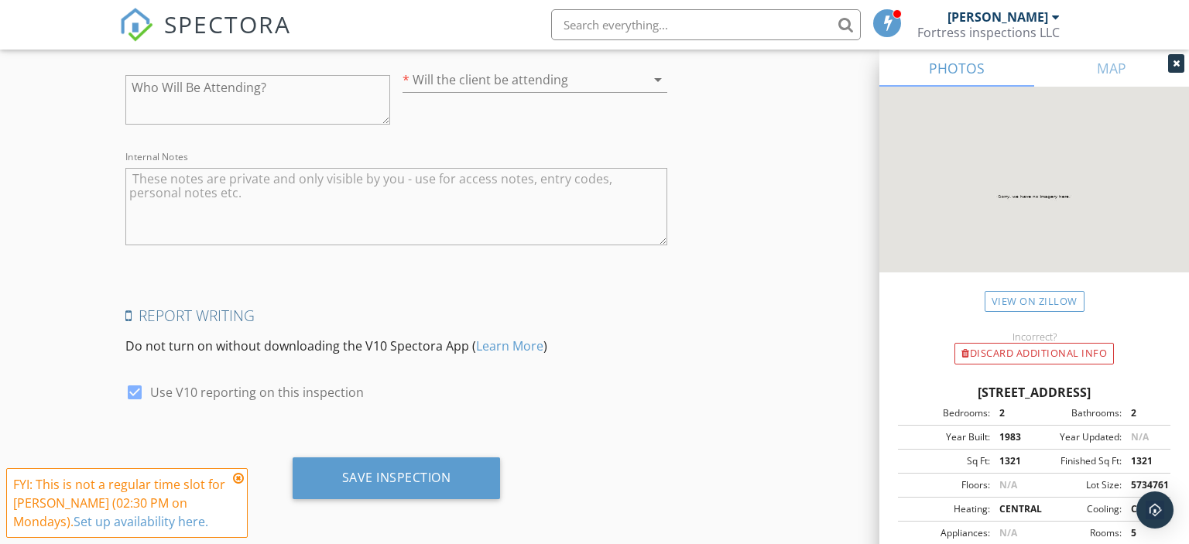
click at [343, 215] on textarea "Internal Notes" at bounding box center [396, 206] width 543 height 77
type textarea "Tank covered by concrete block with a goose on it. (on the left of driveway) We…"
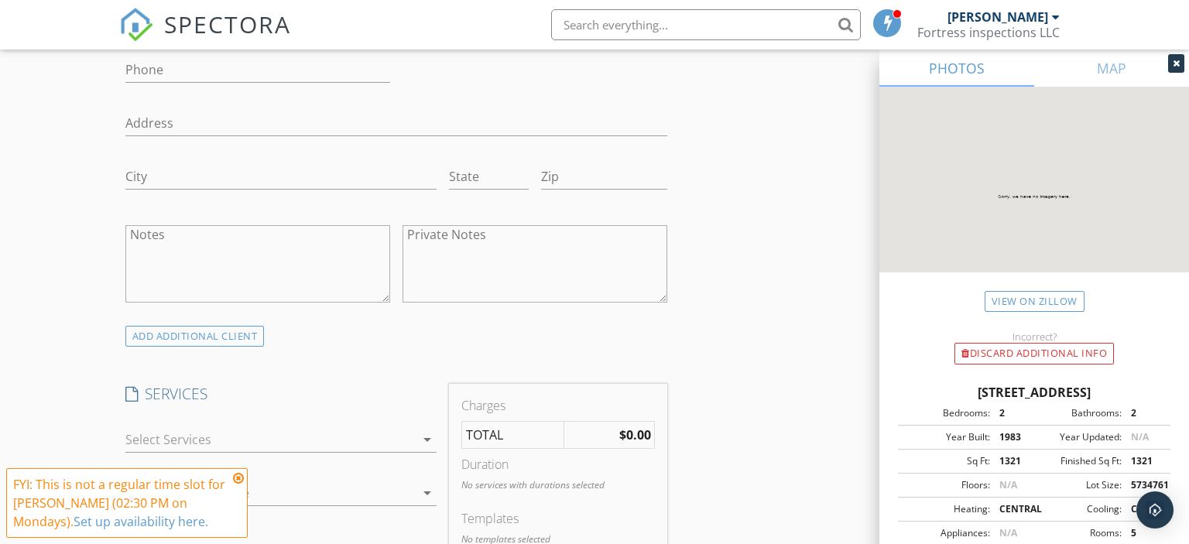
scroll to position [1248, 0]
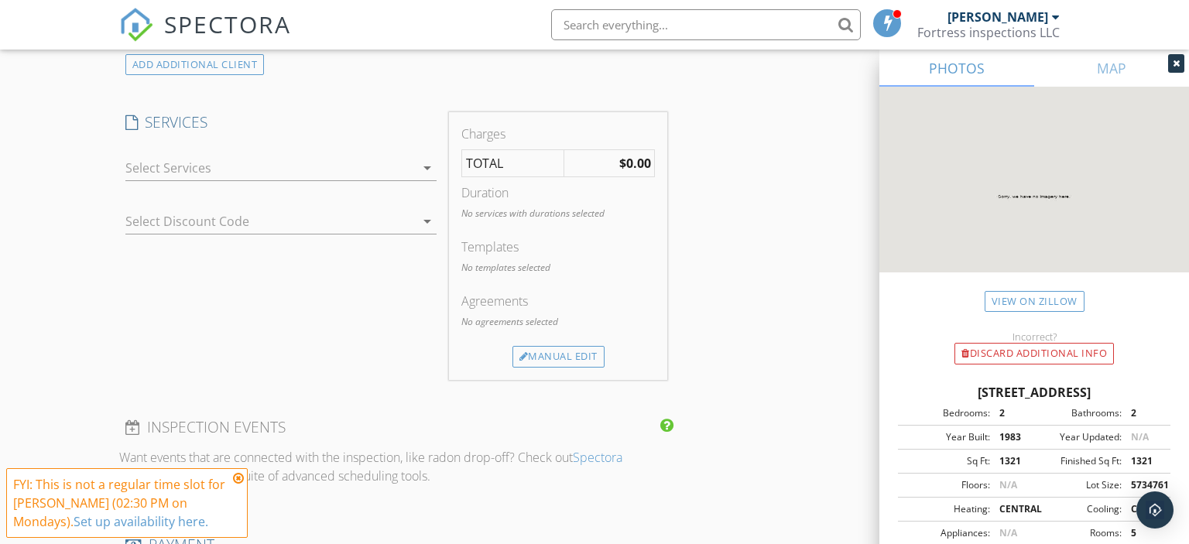
click at [364, 170] on div at bounding box center [270, 168] width 290 height 25
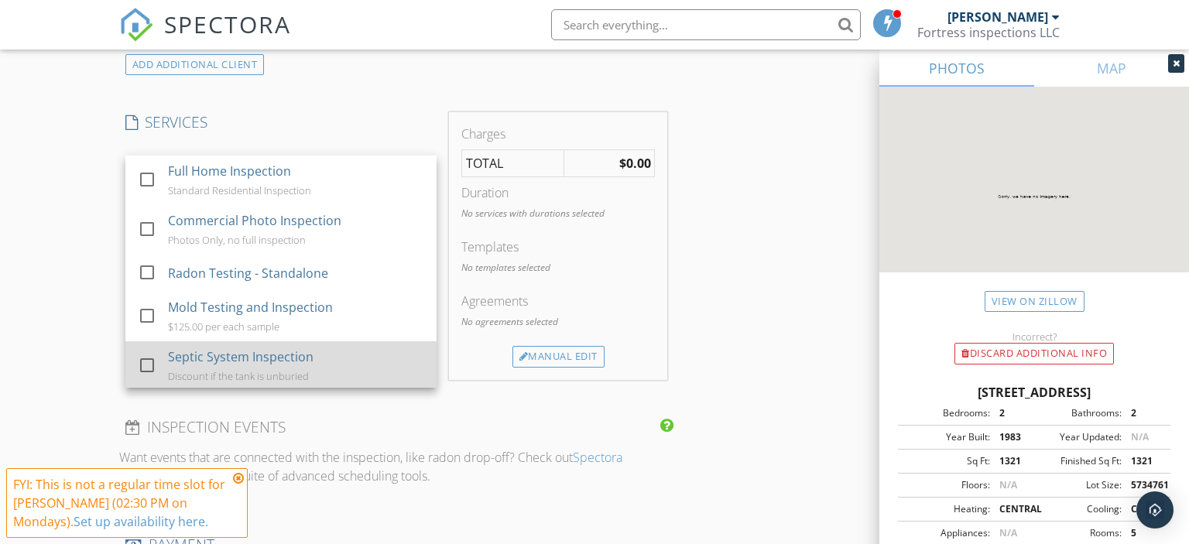
click at [290, 358] on div "Septic System Inspection" at bounding box center [240, 357] width 146 height 19
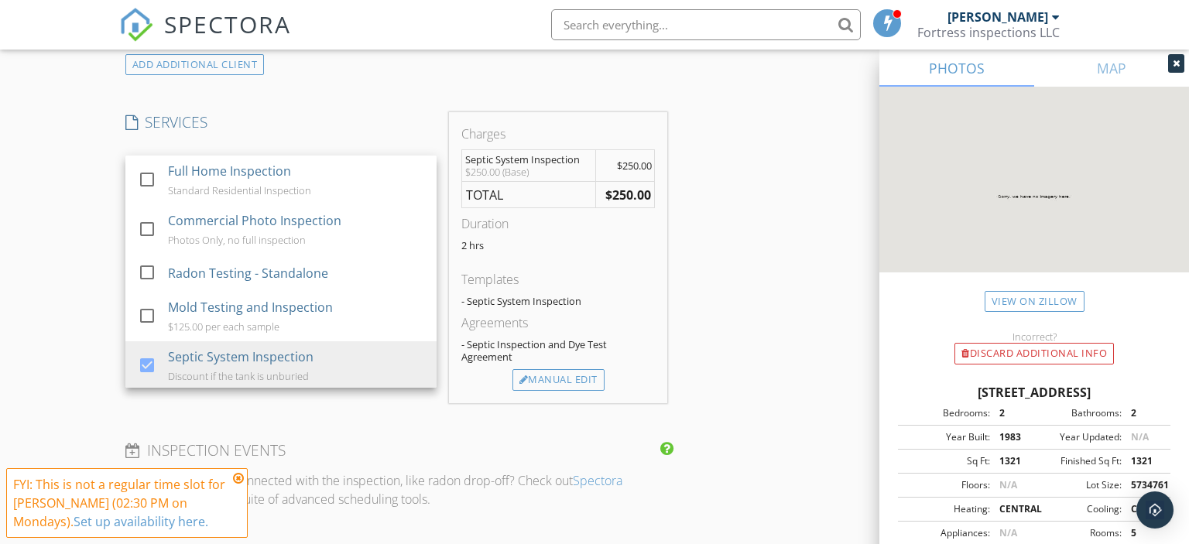
click at [705, 175] on div "INSPECTOR(S) check_box Justin O’Bryon PRIMARY Justin O’Bryon arrow_drop_down ch…" at bounding box center [595, 305] width 952 height 2747
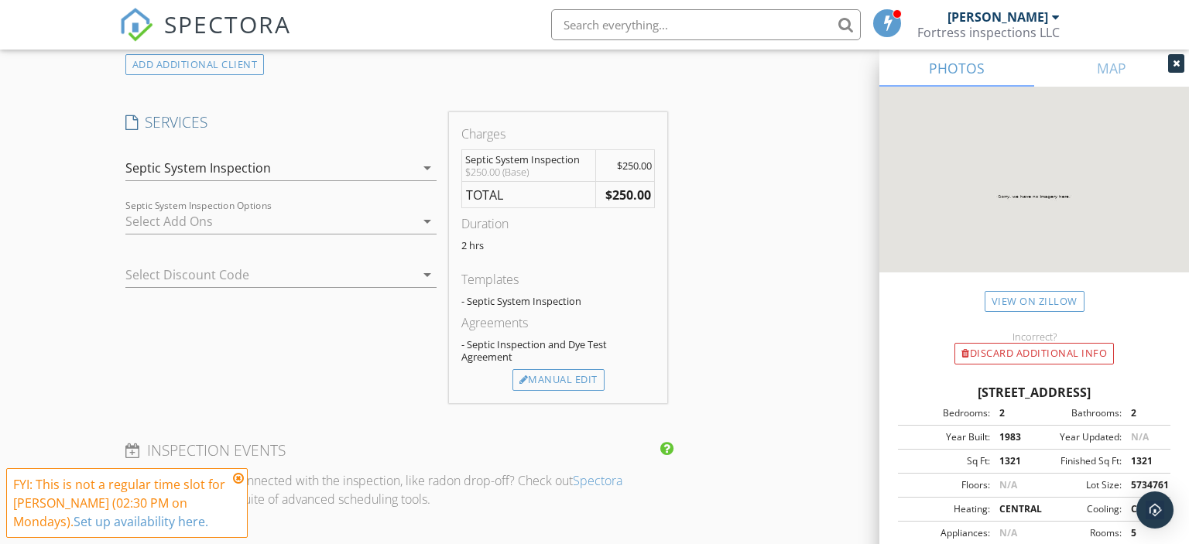
click at [404, 164] on div "Septic System Inspection" at bounding box center [270, 168] width 290 height 25
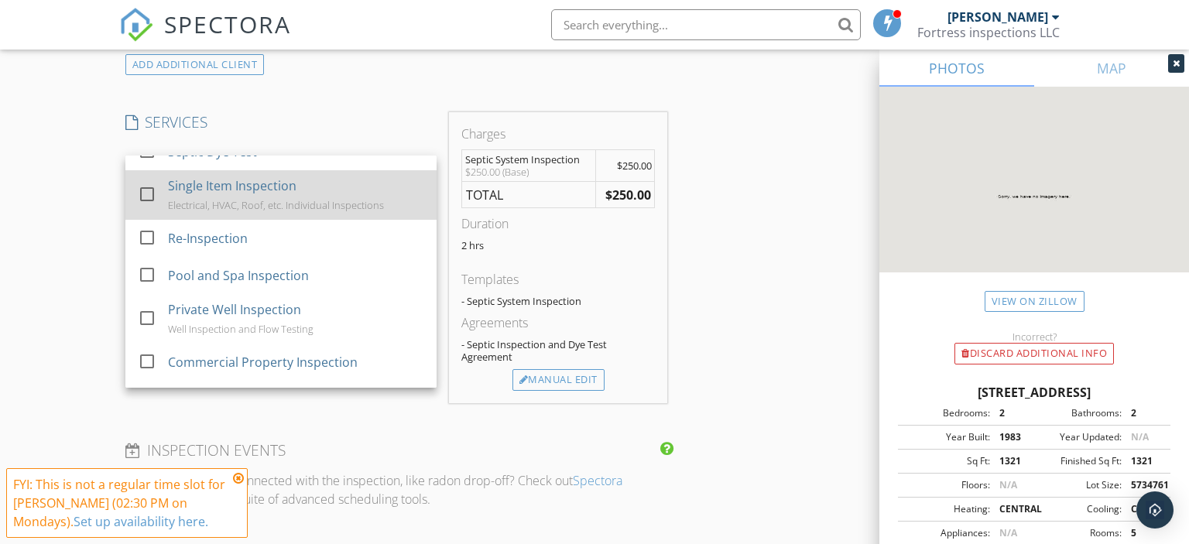
scroll to position [300, 0]
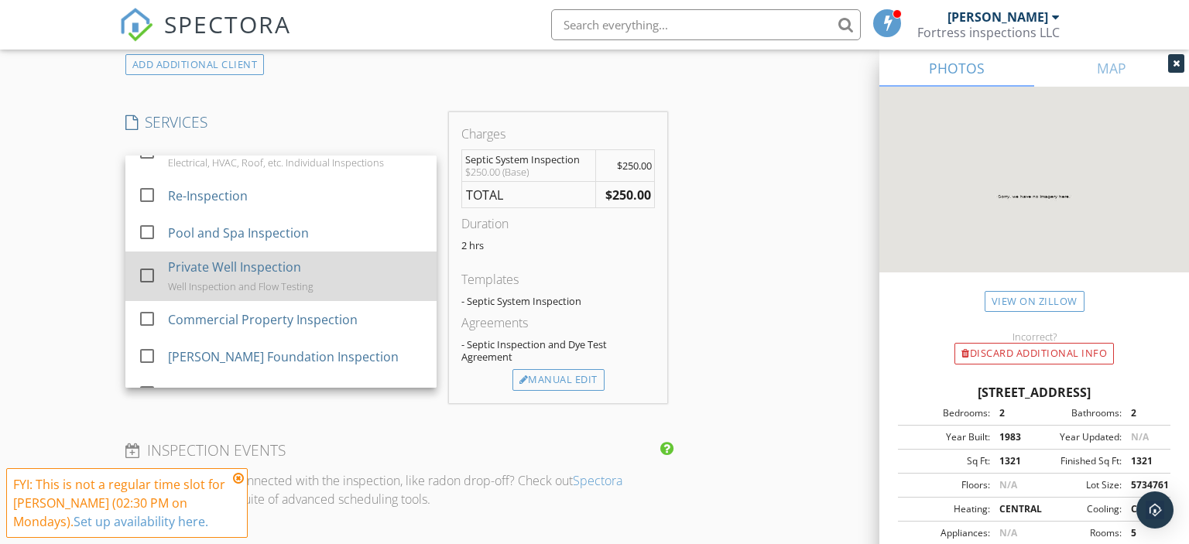
click at [343, 260] on div "Private Well Inspection Well Inspection and Flow Testing" at bounding box center [295, 277] width 256 height 50
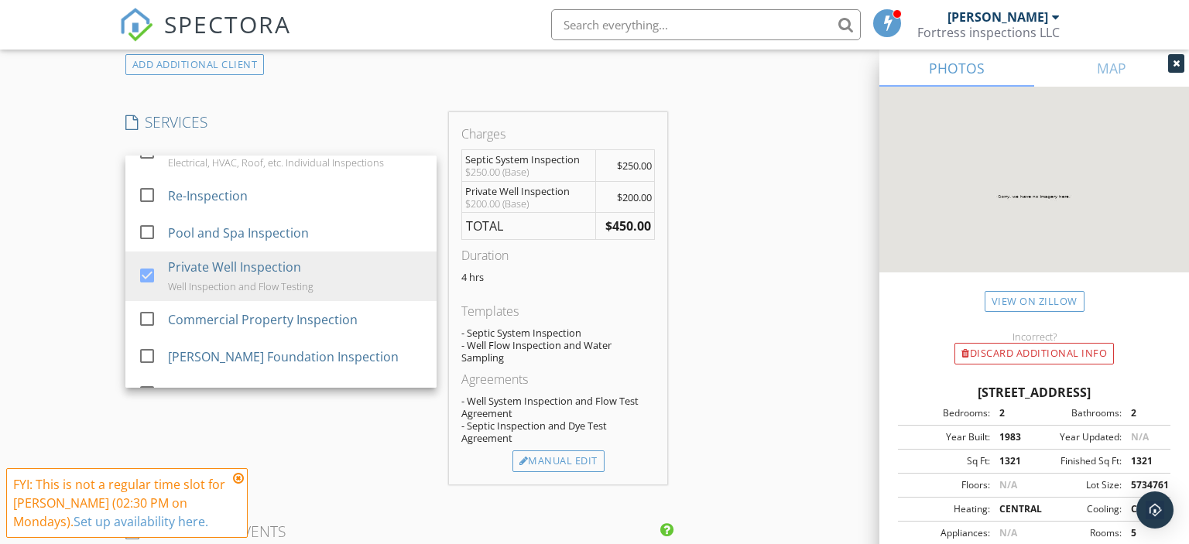
click at [742, 159] on div "INSPECTOR(S) check_box Justin O’Bryon PRIMARY Justin O’Bryon arrow_drop_down ch…" at bounding box center [595, 346] width 952 height 2828
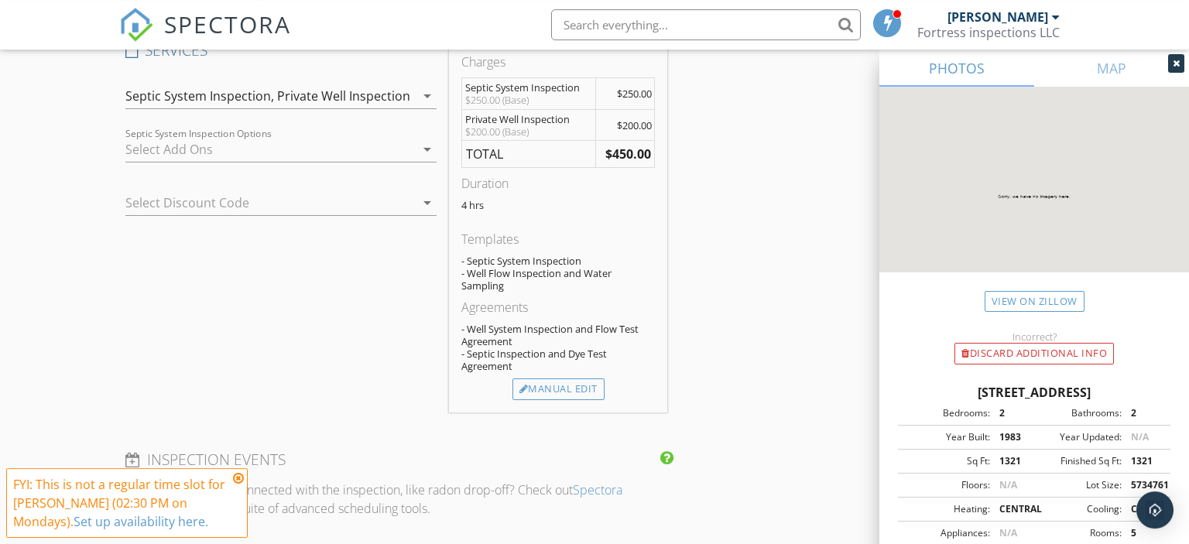
scroll to position [1329, 0]
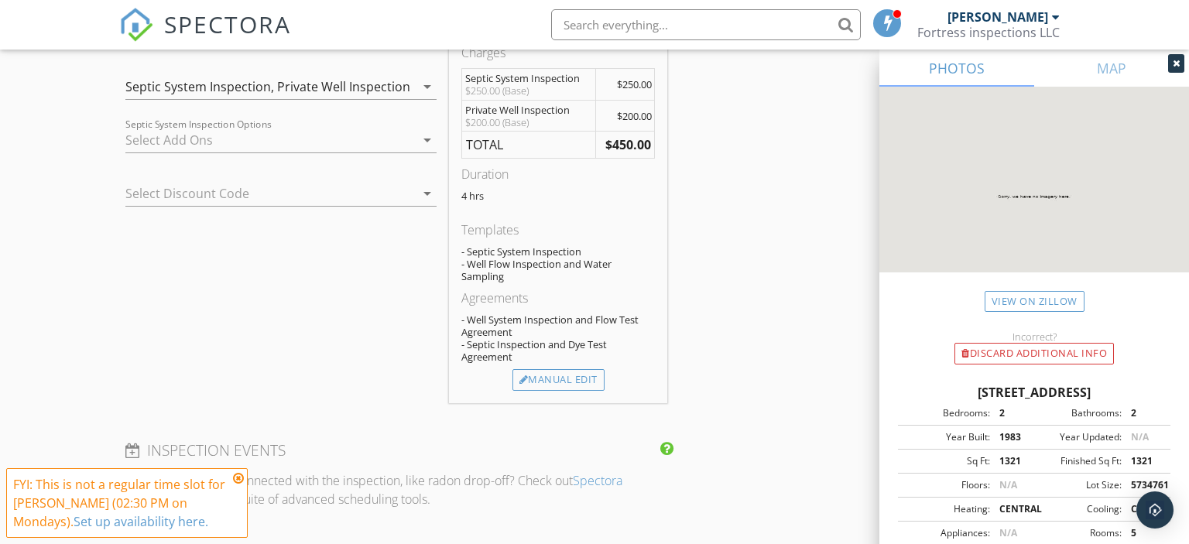
click at [352, 80] on div "Private Well Inspection" at bounding box center [343, 87] width 133 height 14
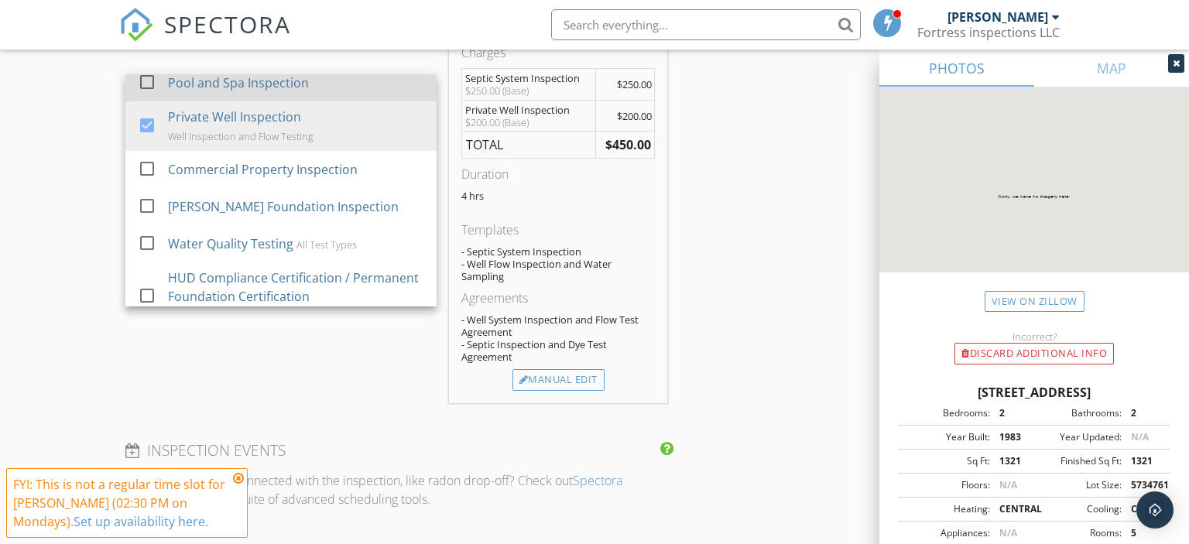
scroll to position [401, 0]
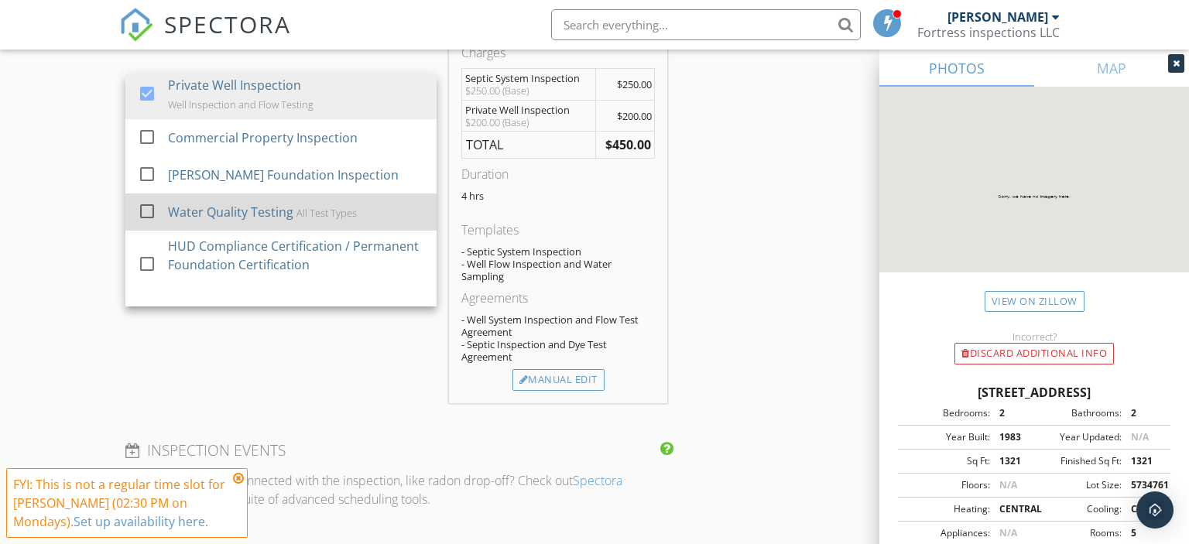
click at [302, 212] on div "All Test Types" at bounding box center [326, 213] width 60 height 12
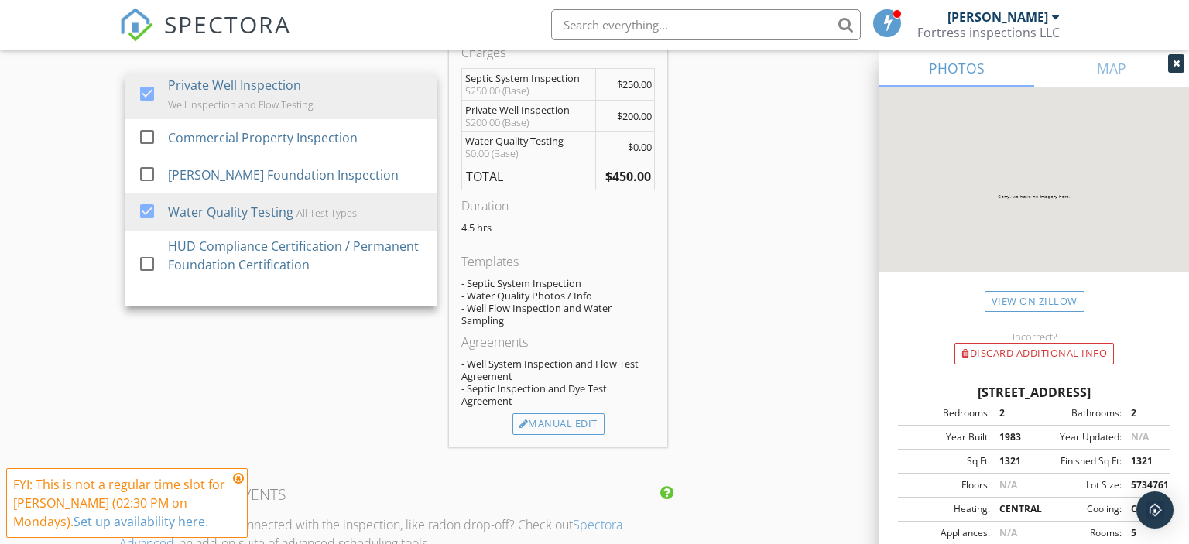
click at [698, 129] on div "INSPECTOR(S) check_box Justin O’Bryon PRIMARY Justin O’Bryon arrow_drop_down ch…" at bounding box center [595, 286] width 952 height 2872
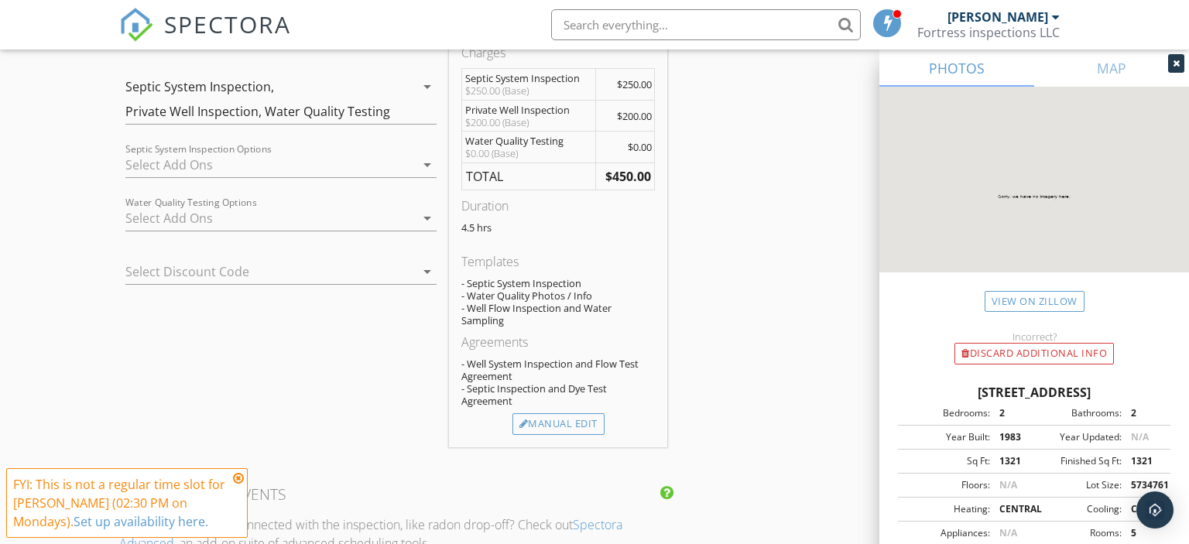
click at [262, 212] on div at bounding box center [270, 218] width 290 height 25
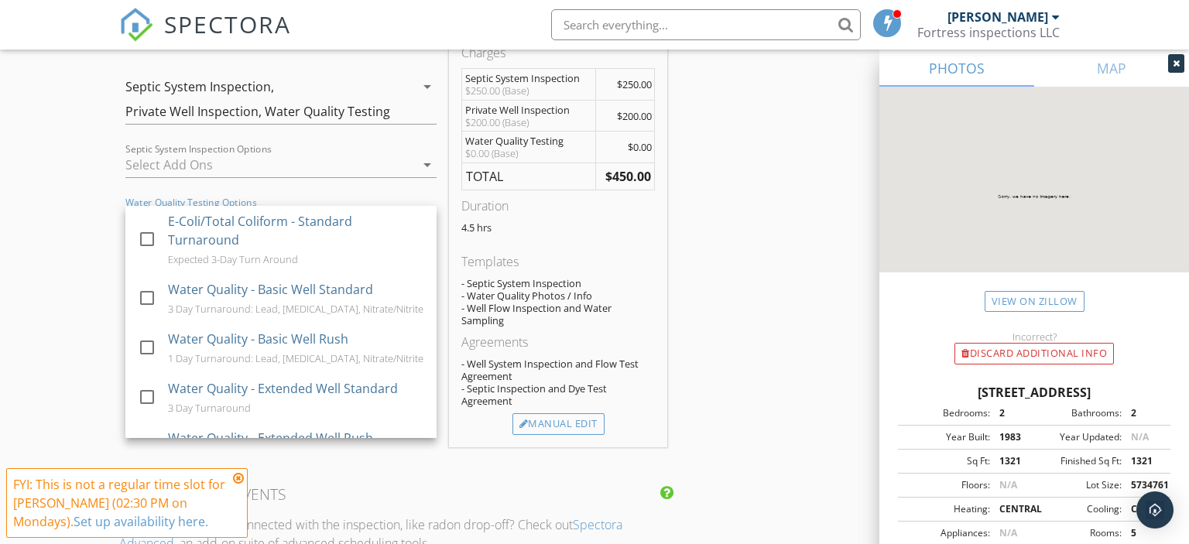
click at [84, 231] on div "New Inspection Click here to use the New Order Form INSPECTOR(S) check_box Just…" at bounding box center [594, 260] width 1189 height 2999
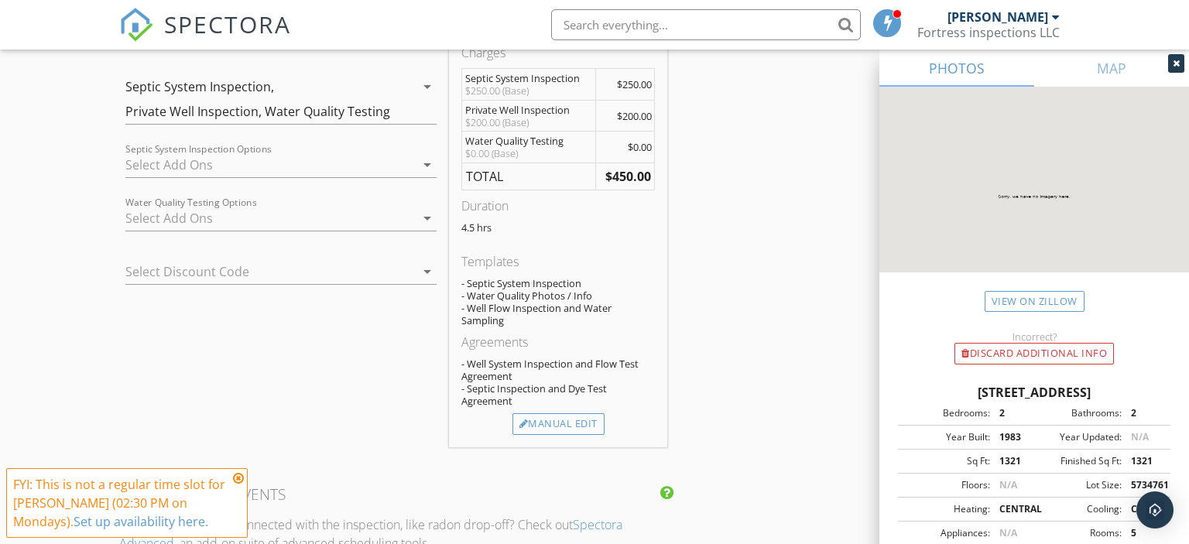
click at [262, 110] on div "Septic System Inspection, Private Well Inspection, Water Quality Testing" at bounding box center [270, 99] width 290 height 50
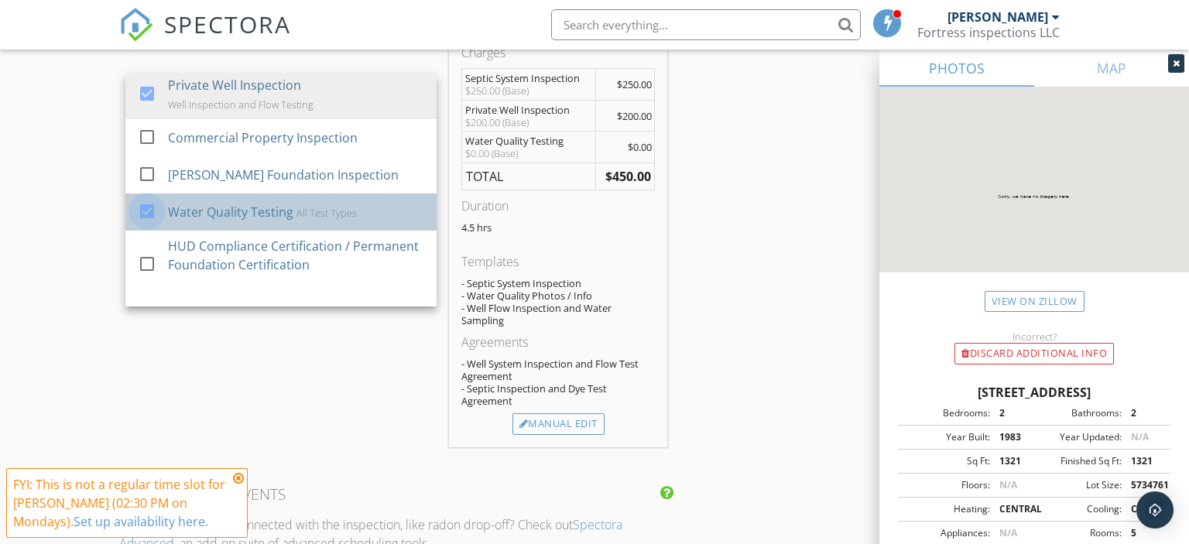
click at [146, 208] on div at bounding box center [147, 211] width 26 height 26
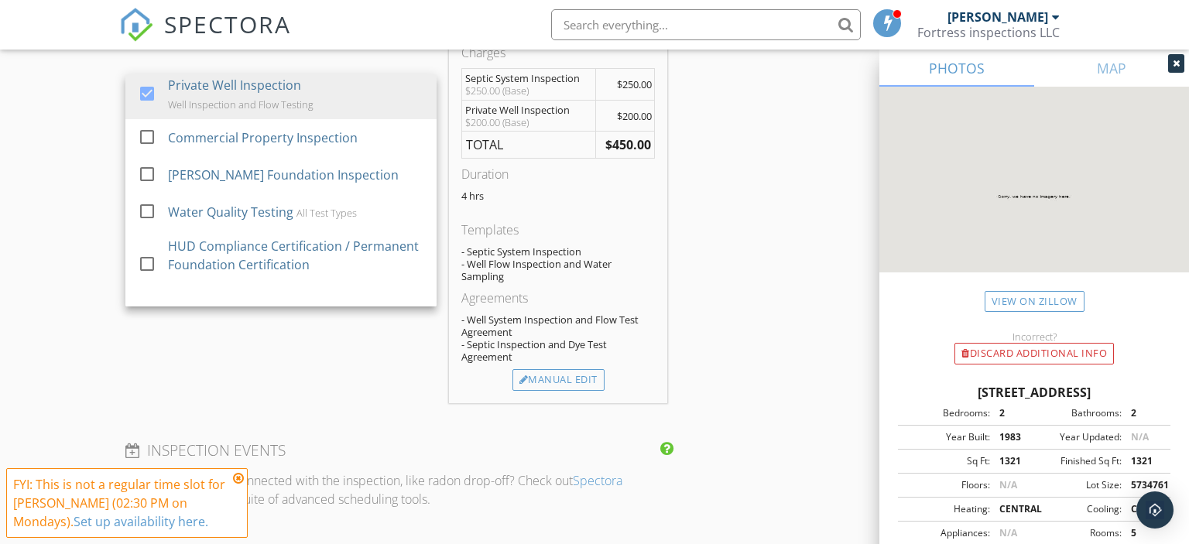
click at [91, 142] on div "New Inspection Click here to use the New Order Form INSPECTOR(S) check_box Just…" at bounding box center [594, 238] width 1189 height 2955
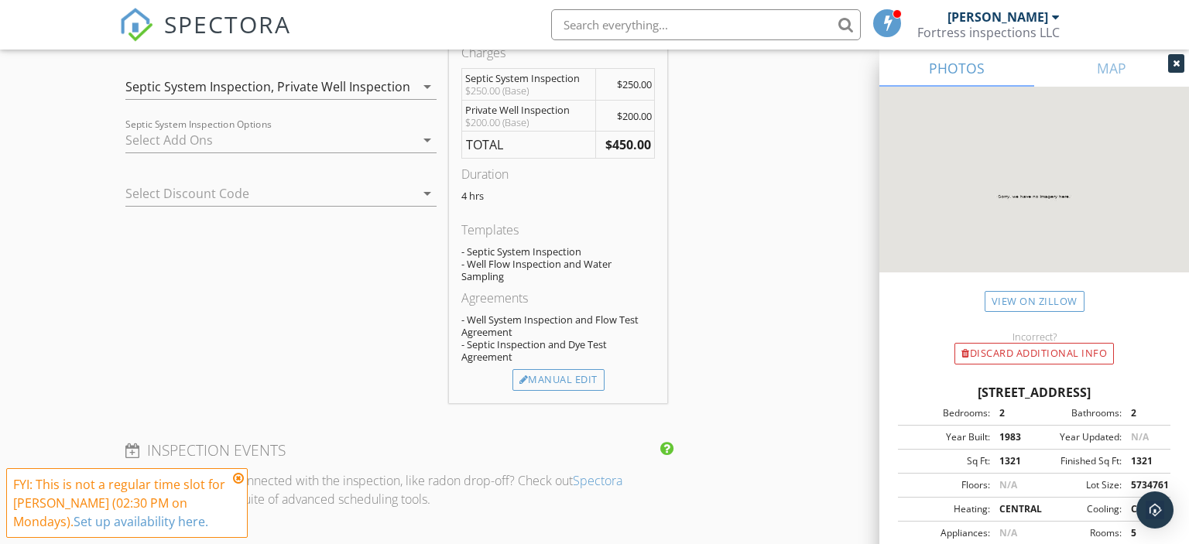
click at [199, 81] on div "Septic System Inspection," at bounding box center [199, 87] width 149 height 14
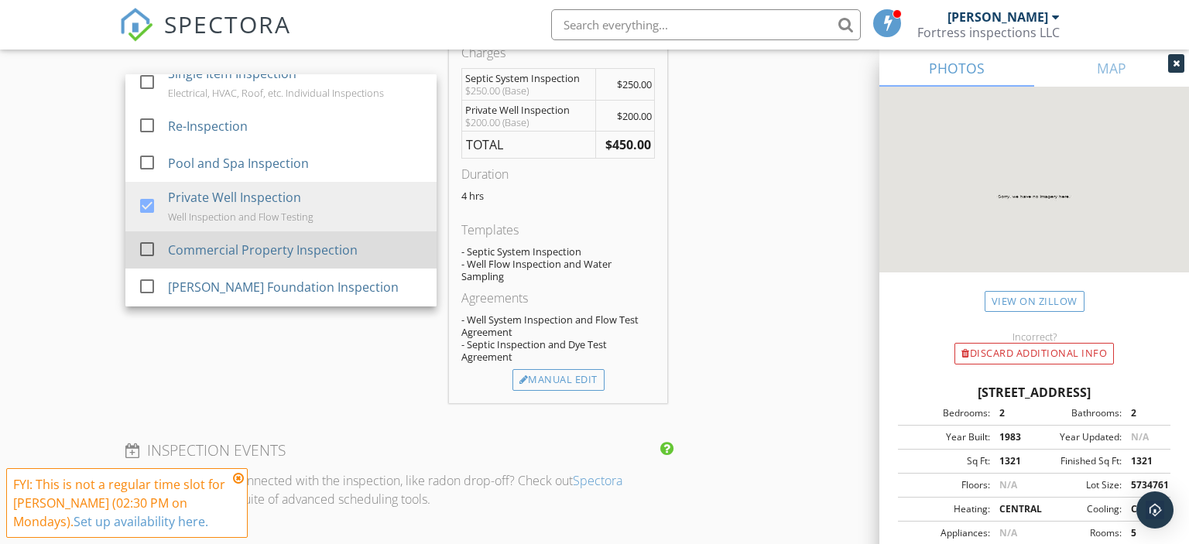
scroll to position [248, 0]
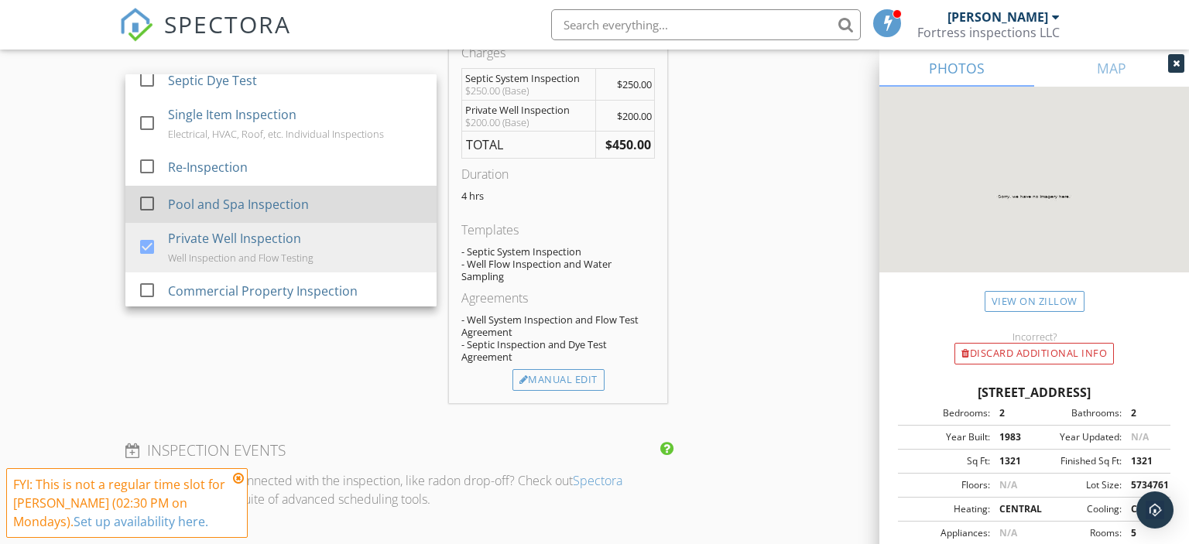
drag, startPoint x: 147, startPoint y: 245, endPoint x: 138, endPoint y: 214, distance: 33.1
click at [146, 245] on div at bounding box center [147, 247] width 26 height 26
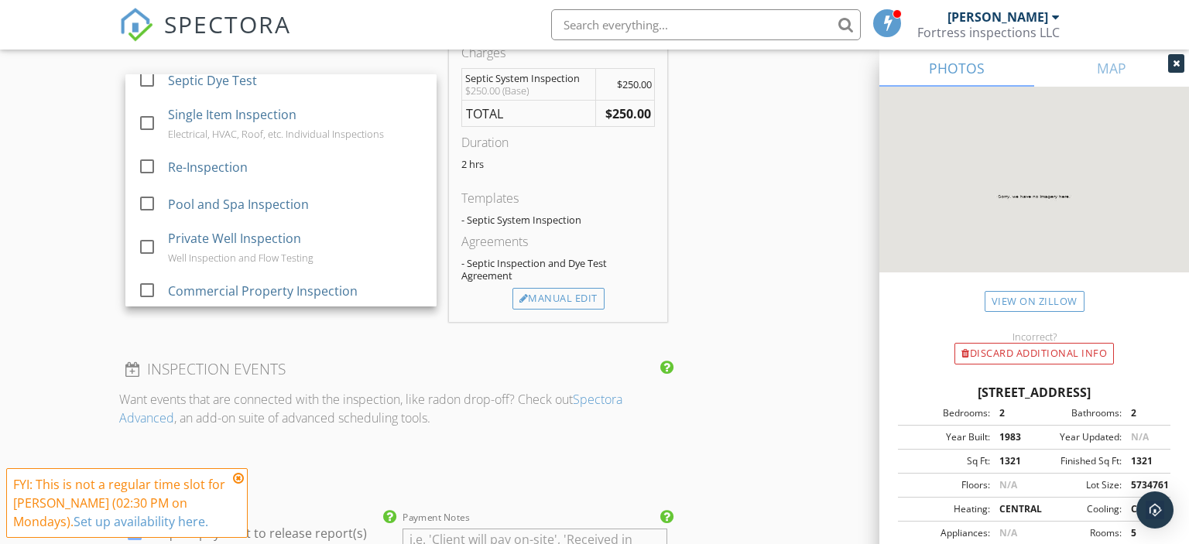
click at [91, 141] on div "New Inspection Click here to use the New Order Form INSPECTOR(S) check_box Just…" at bounding box center [594, 197] width 1189 height 2873
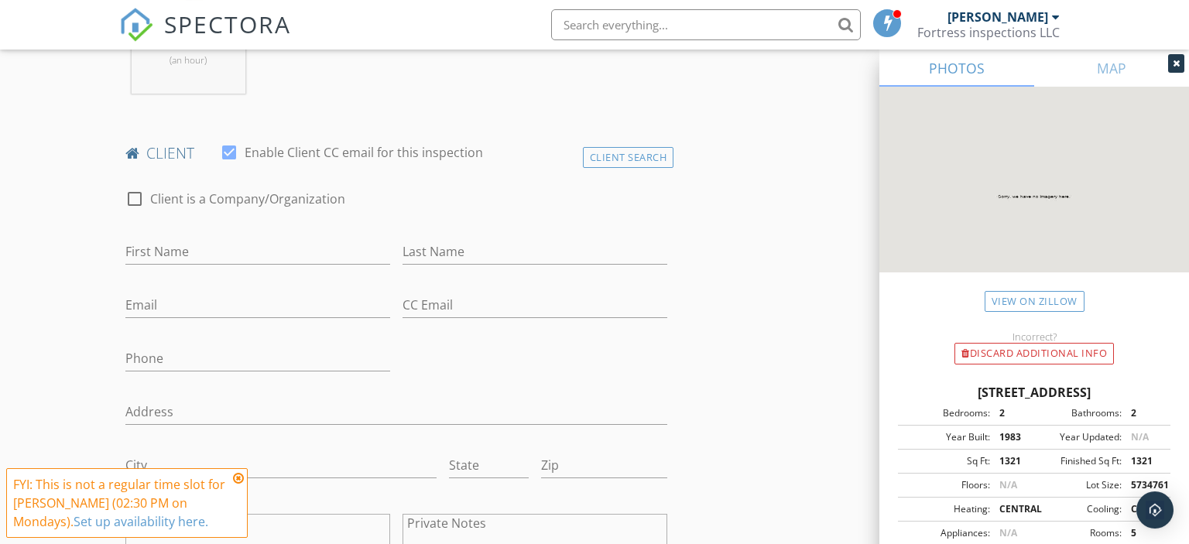
scroll to position [757, 0]
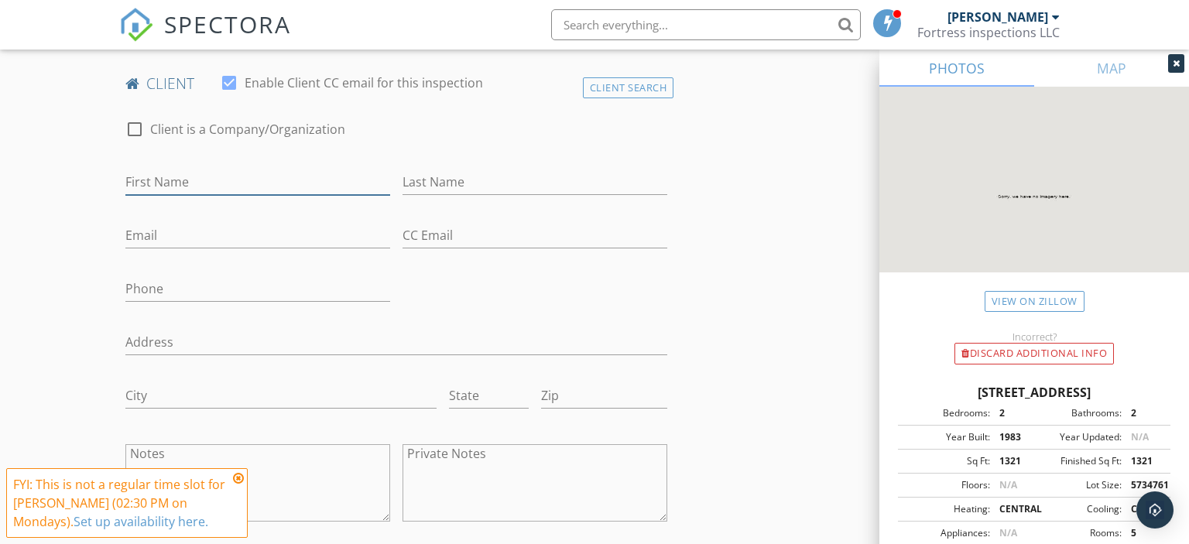
click at [164, 184] on input "First Name" at bounding box center [257, 183] width 265 height 26
type input "Billy"
type input "D"
type input "Doss"
click at [155, 232] on input "Email" at bounding box center [257, 236] width 265 height 26
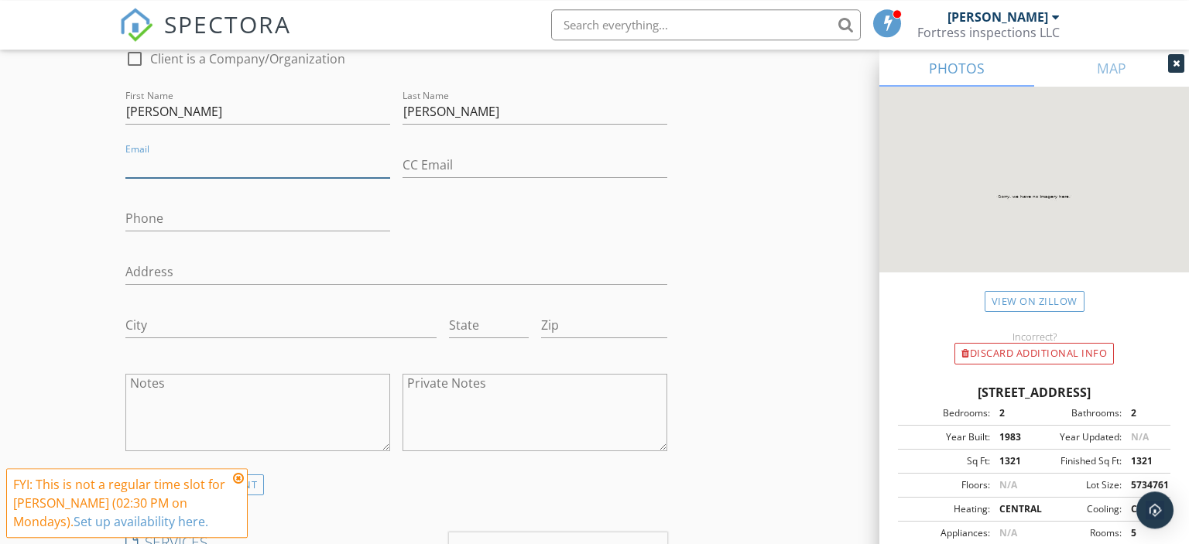
scroll to position [839, 0]
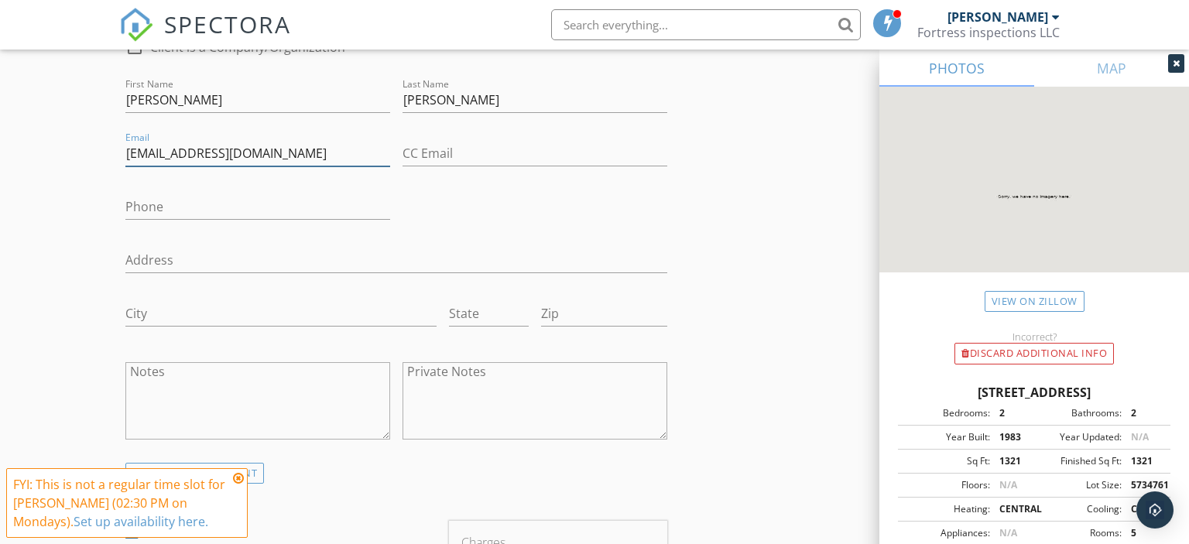
type input "billiedoss27@gmail.com"
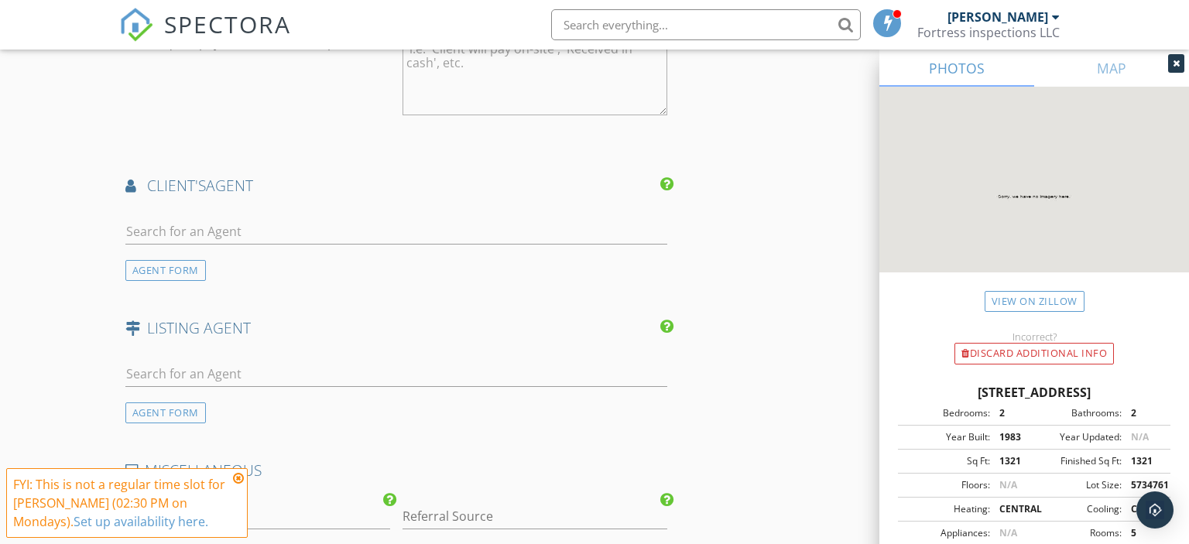
scroll to position [1902, 0]
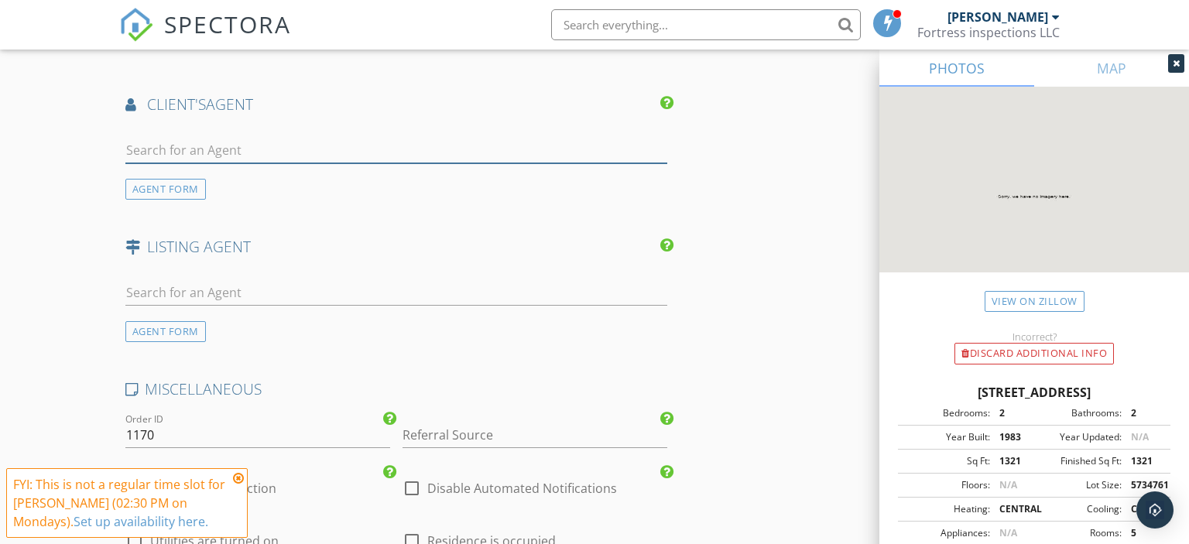
click at [336, 146] on input "text" at bounding box center [396, 151] width 543 height 26
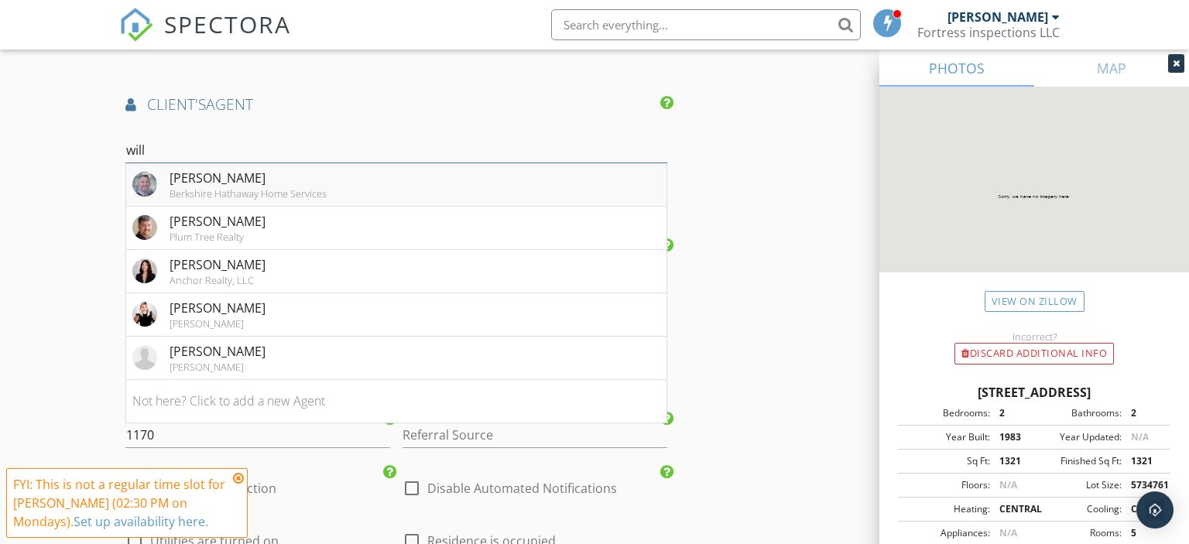
type input "will"
click at [293, 176] on div "Will Richmond" at bounding box center [248, 178] width 157 height 19
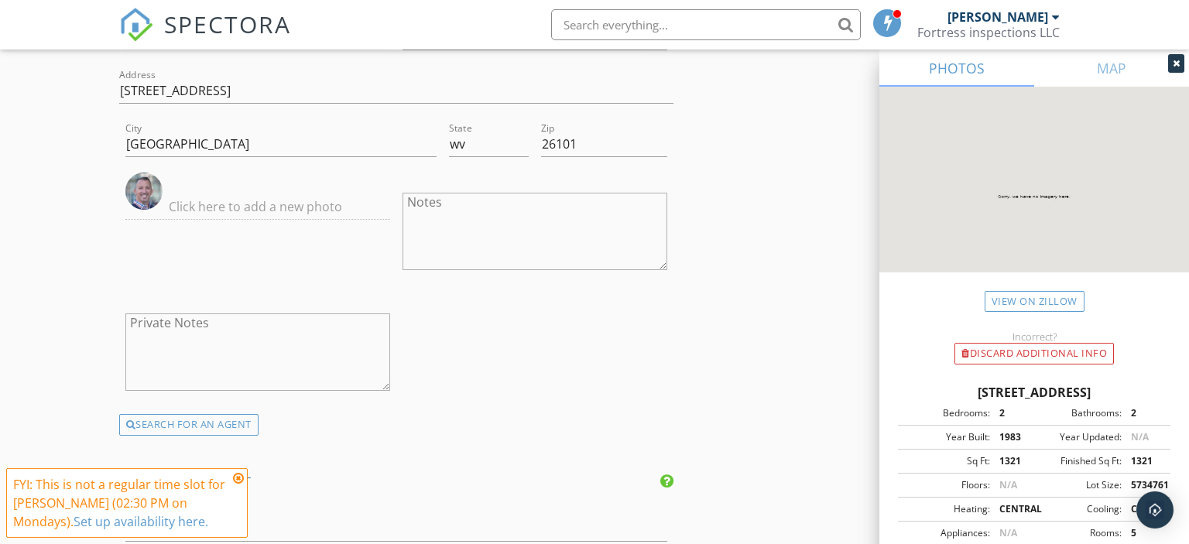
scroll to position [2310, 0]
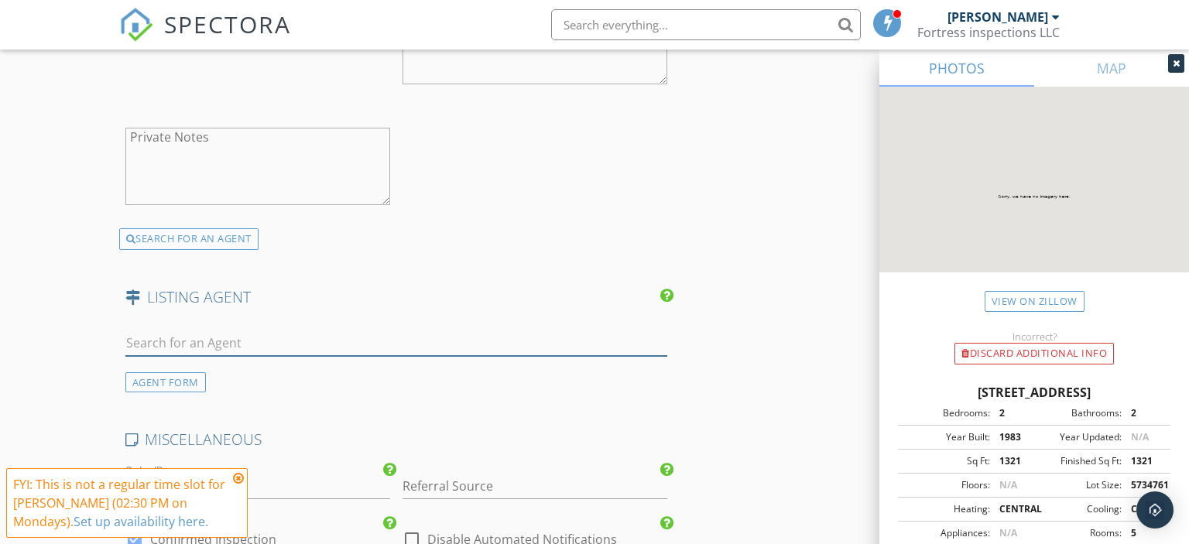
click at [241, 331] on input "text" at bounding box center [396, 344] width 543 height 26
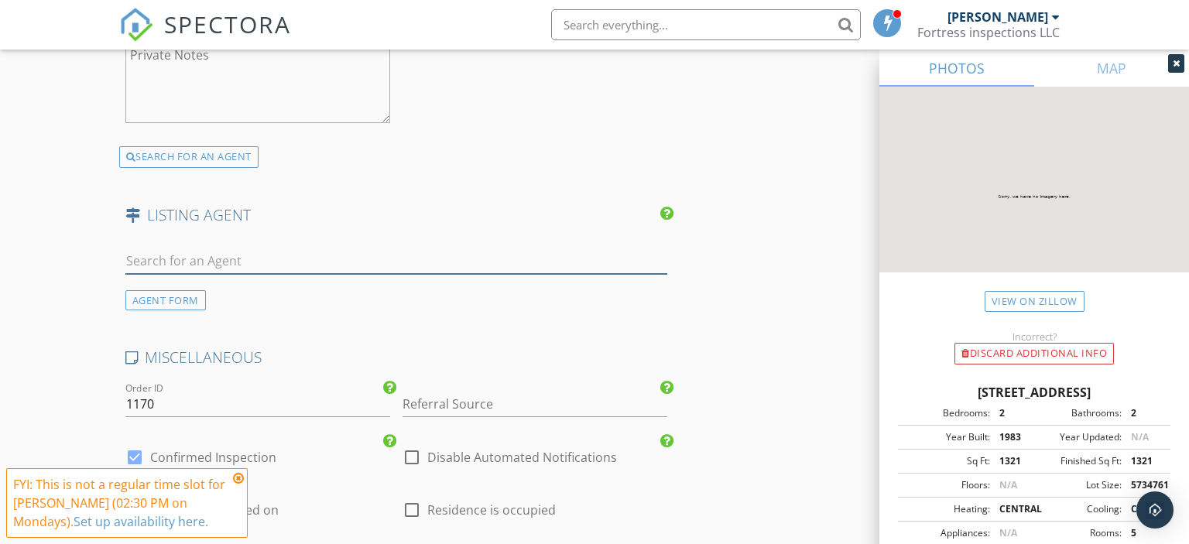
click at [225, 258] on input "text" at bounding box center [396, 262] width 543 height 26
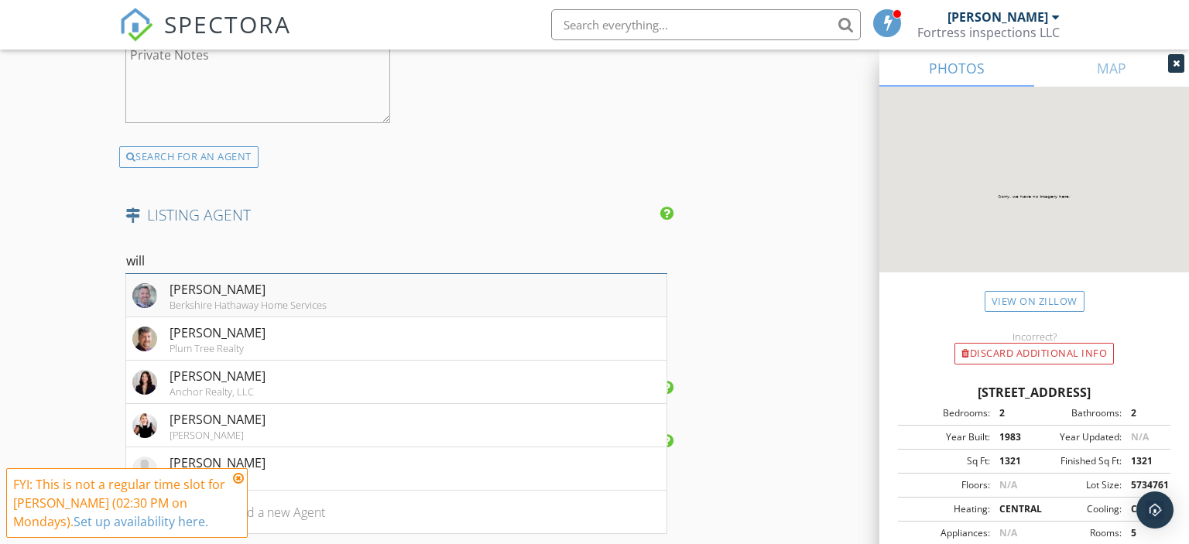
type input "will"
click at [228, 286] on div "Will Richmond" at bounding box center [248, 289] width 157 height 19
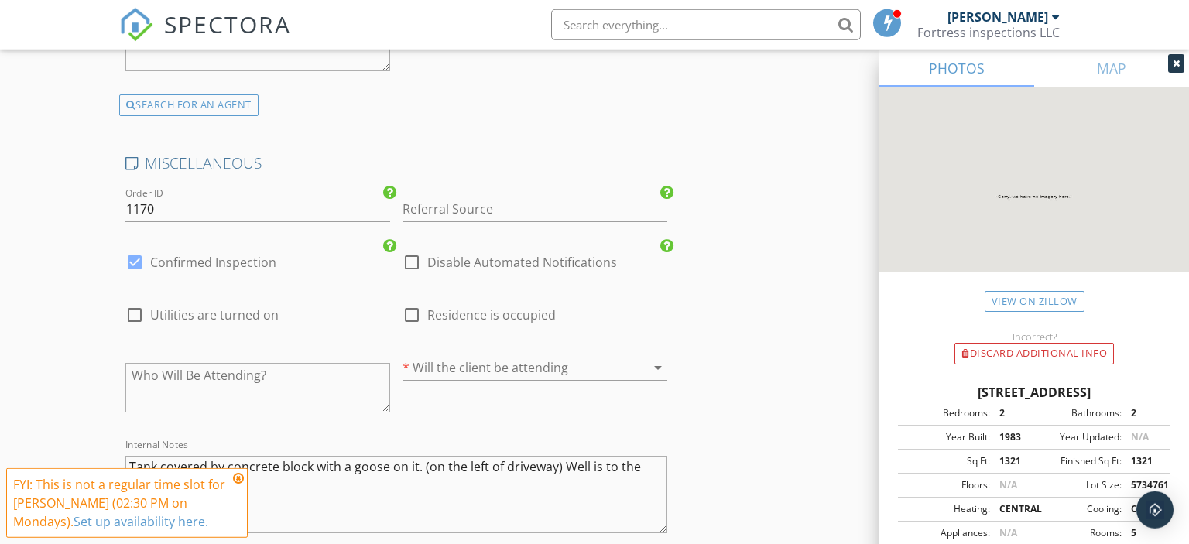
scroll to position [3332, 0]
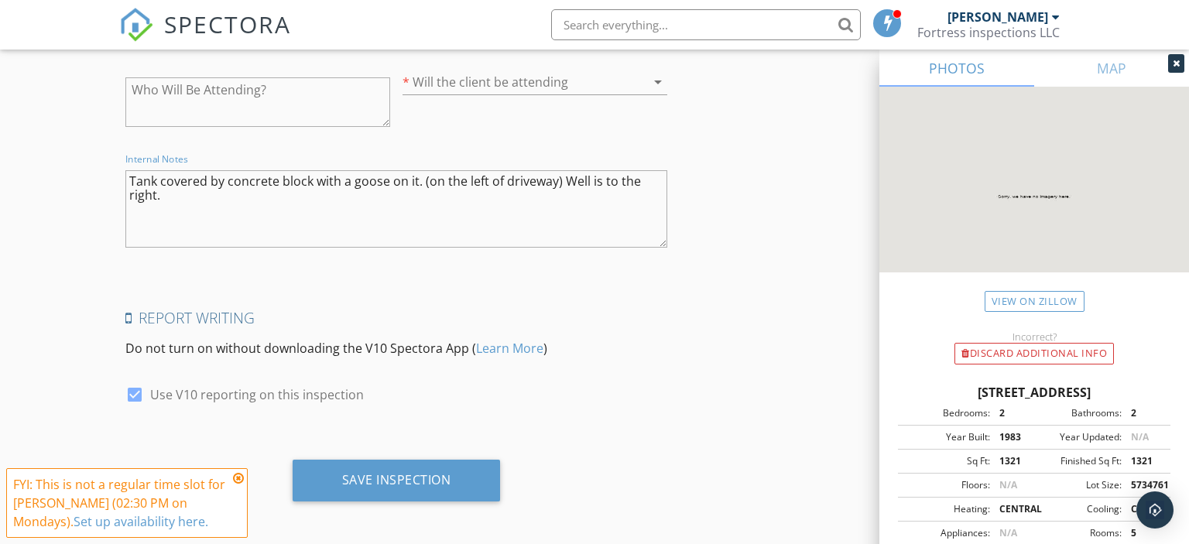
drag, startPoint x: 176, startPoint y: 194, endPoint x: 565, endPoint y: 177, distance: 389.8
click at [565, 177] on textarea "Tank covered by concrete block with a goose on it. (on the left of driveway) We…" at bounding box center [396, 208] width 543 height 77
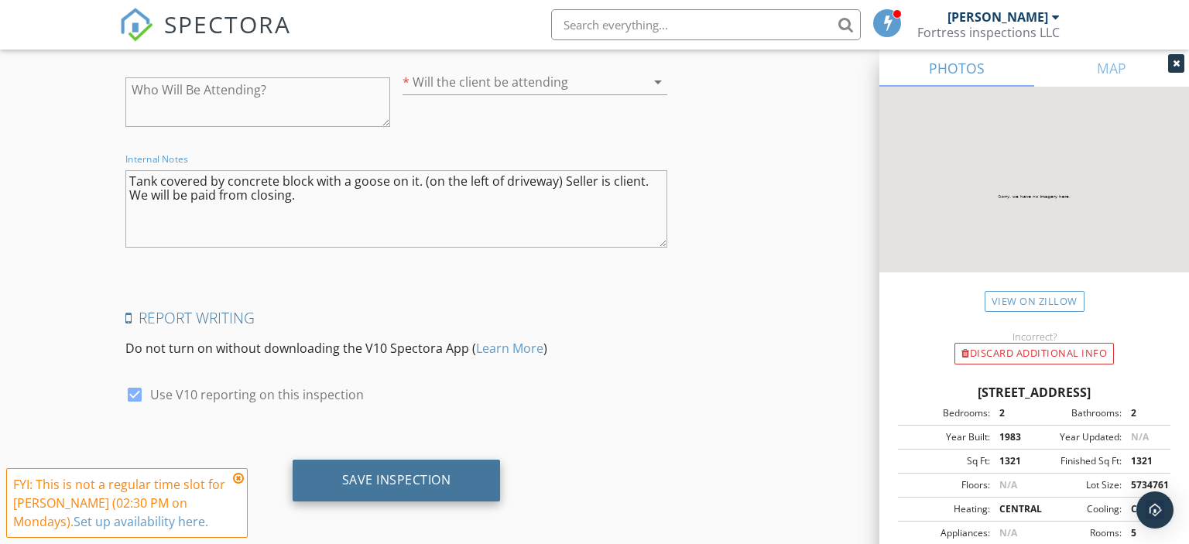
type textarea "Tank covered by concrete block with a goose on it. (on the left of driveway) Se…"
click at [424, 472] on div "Save Inspection" at bounding box center [396, 479] width 109 height 15
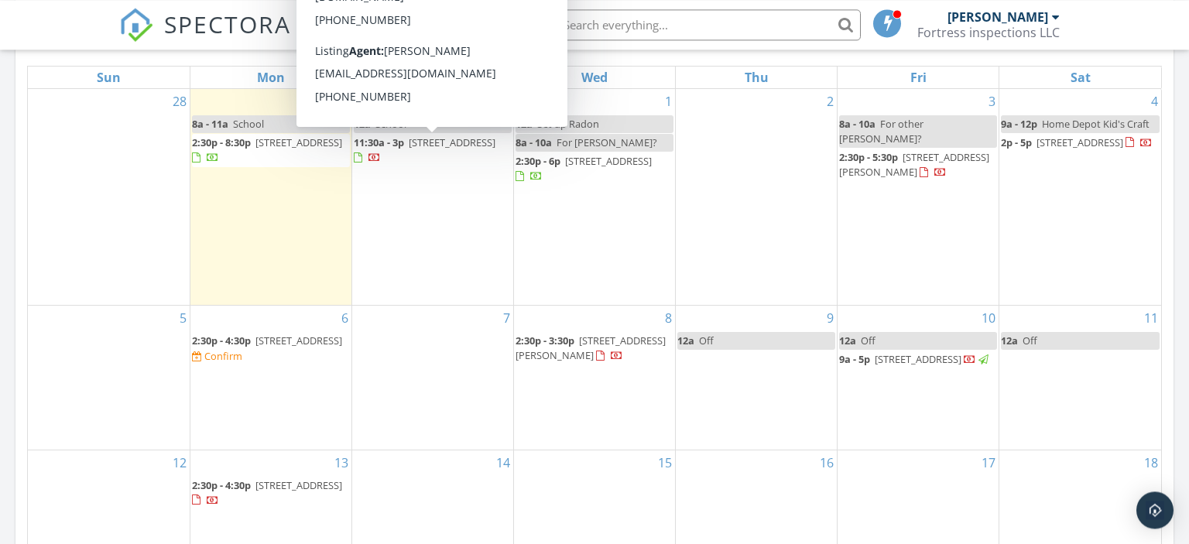
scroll to position [750, 0]
